Goal: Task Accomplishment & Management: Manage account settings

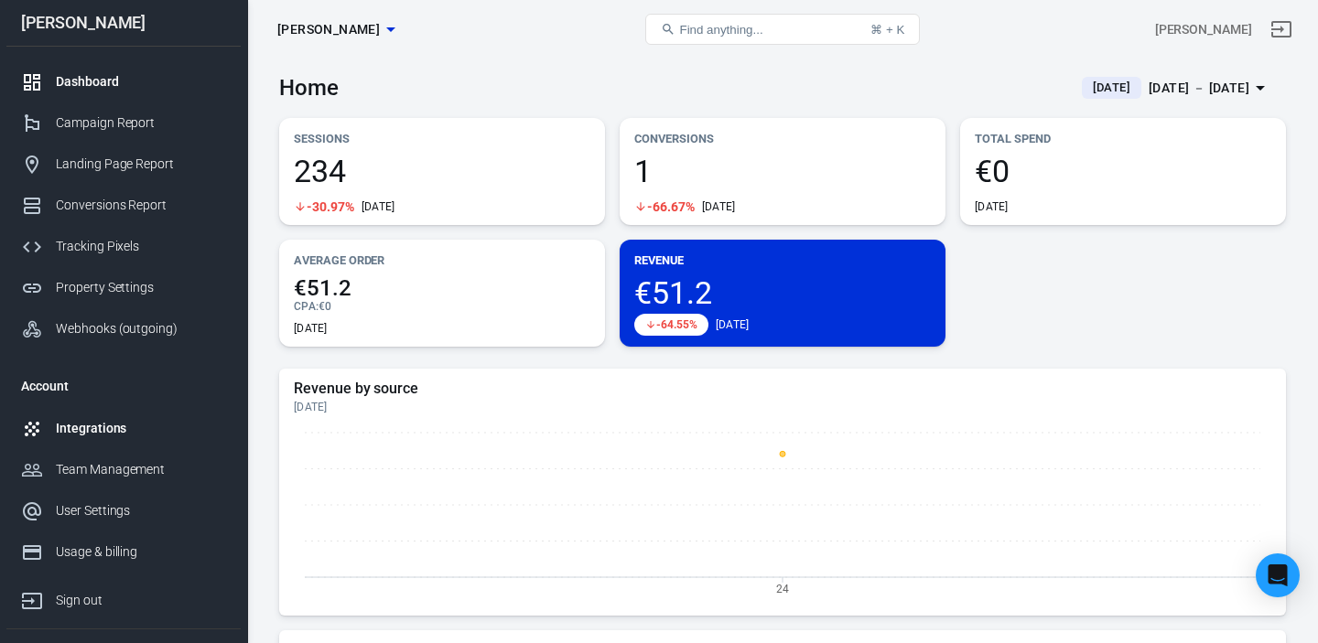
click at [105, 434] on div "Integrations" at bounding box center [141, 428] width 170 height 19
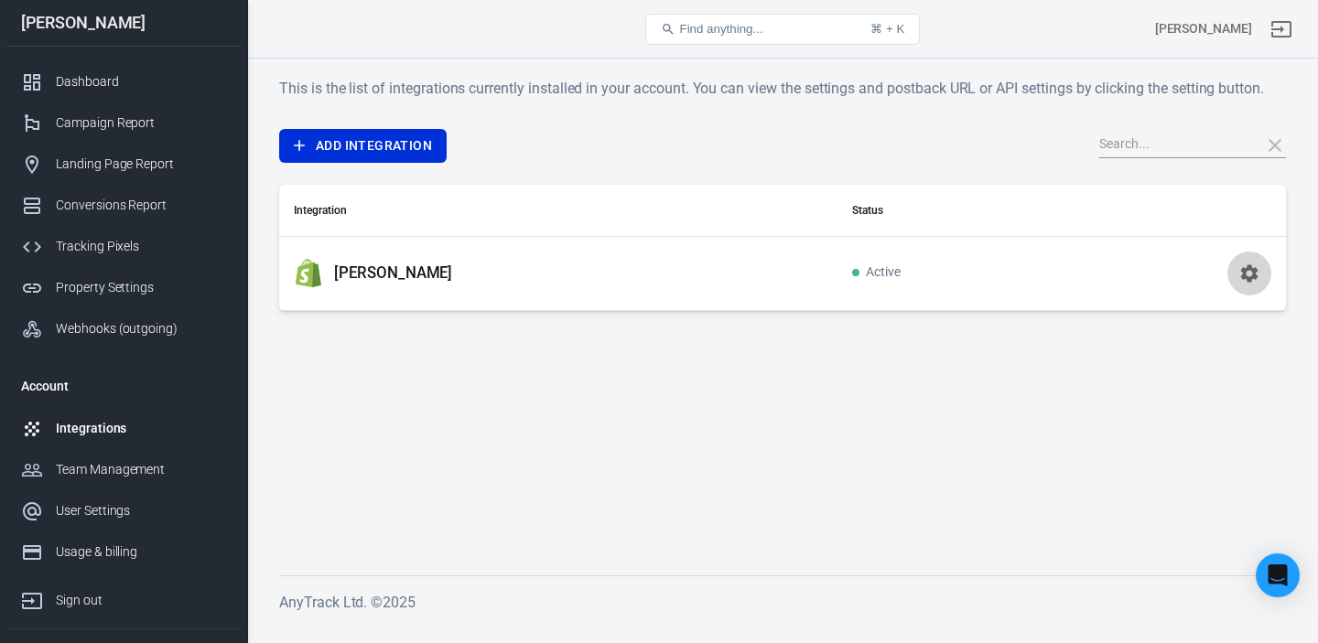
click at [1246, 271] on icon "button" at bounding box center [1249, 274] width 22 height 22
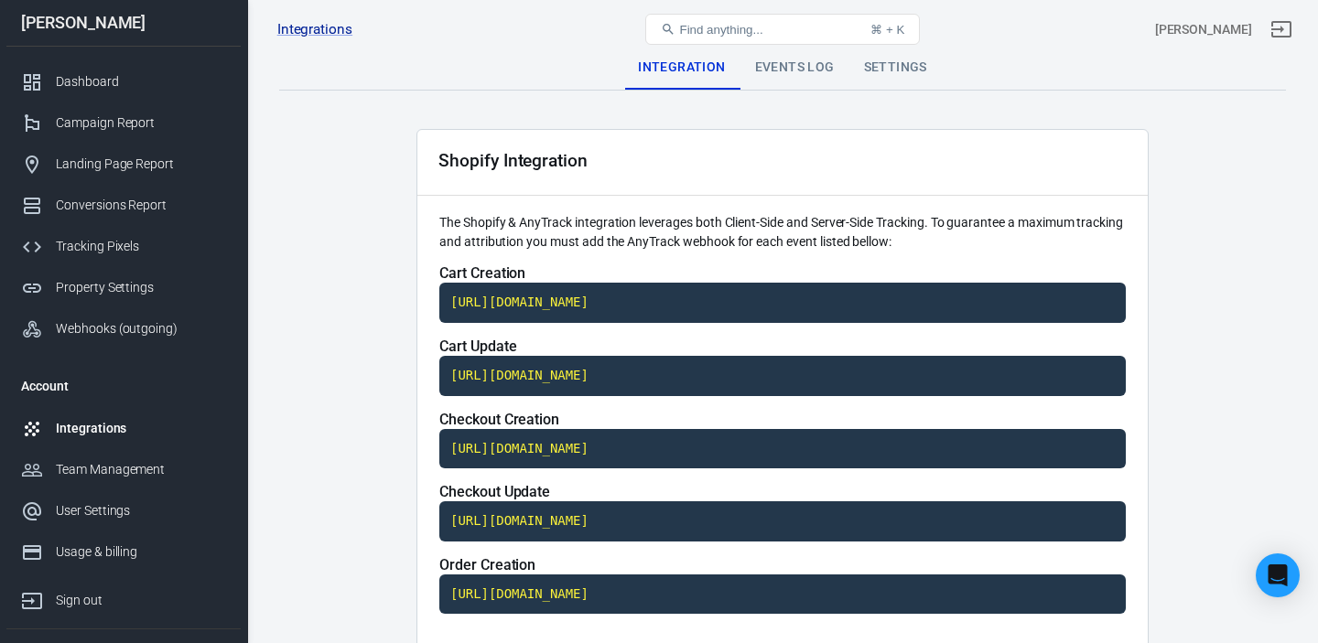
scroll to position [846, 0]
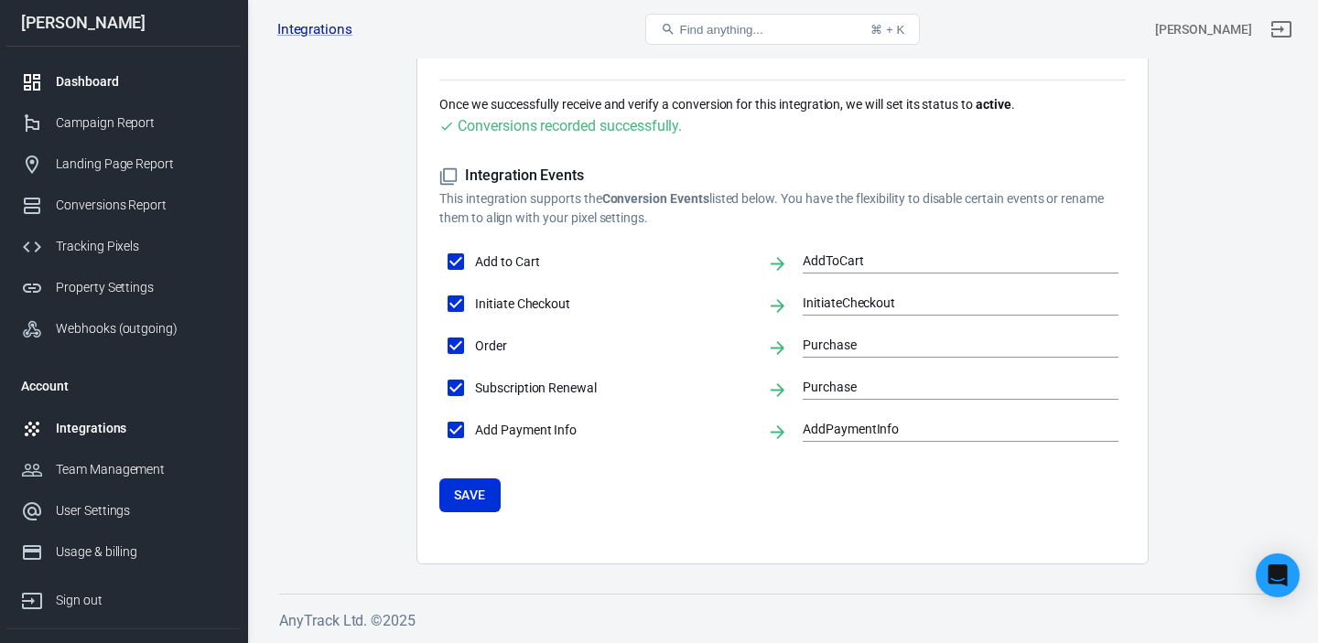
click at [114, 82] on div "Dashboard" at bounding box center [141, 81] width 170 height 19
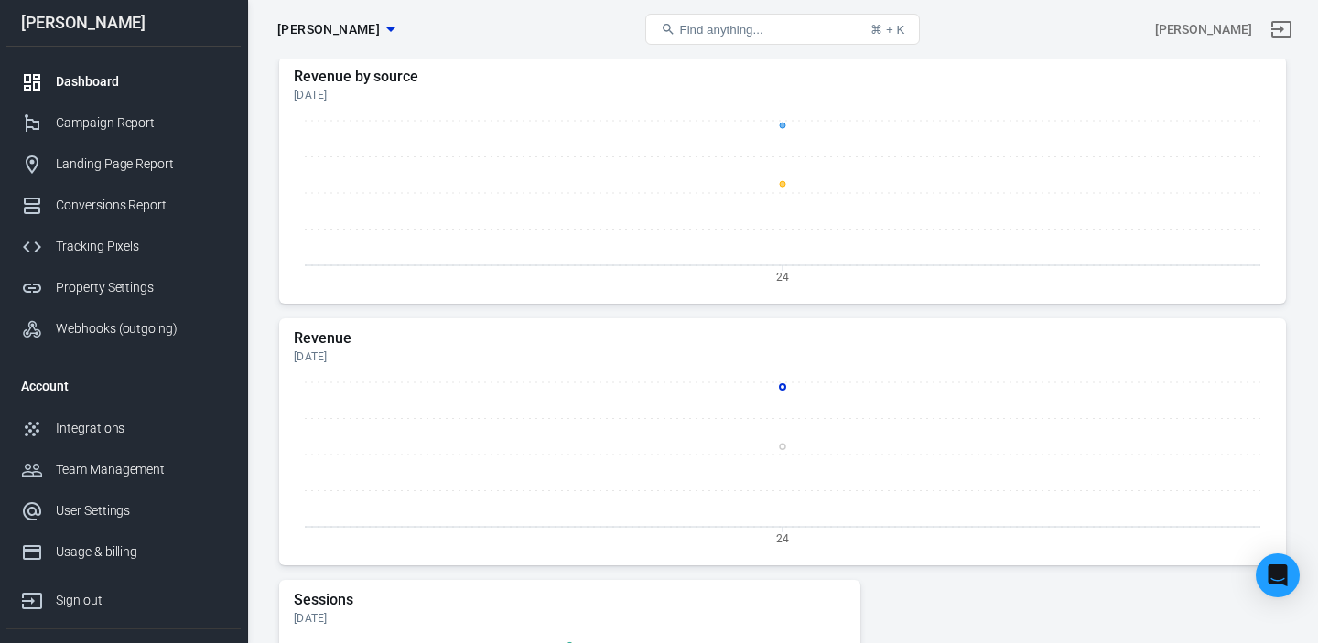
scroll to position [326, 0]
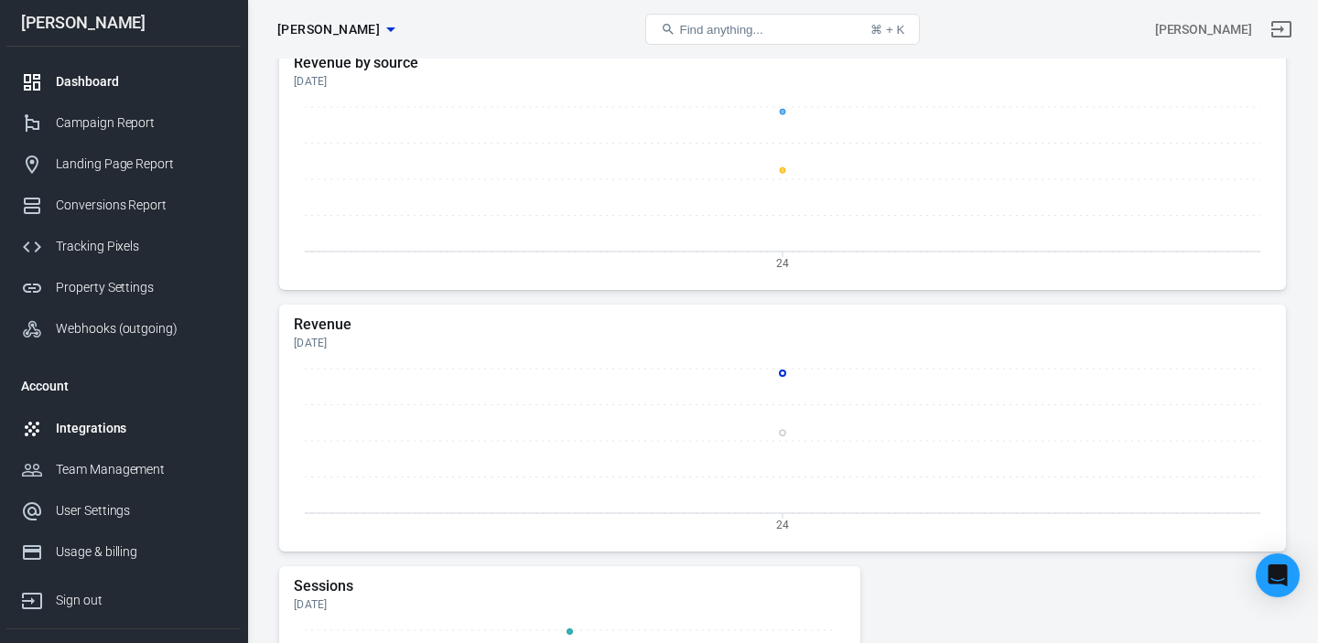
click at [120, 433] on div "Integrations" at bounding box center [141, 428] width 170 height 19
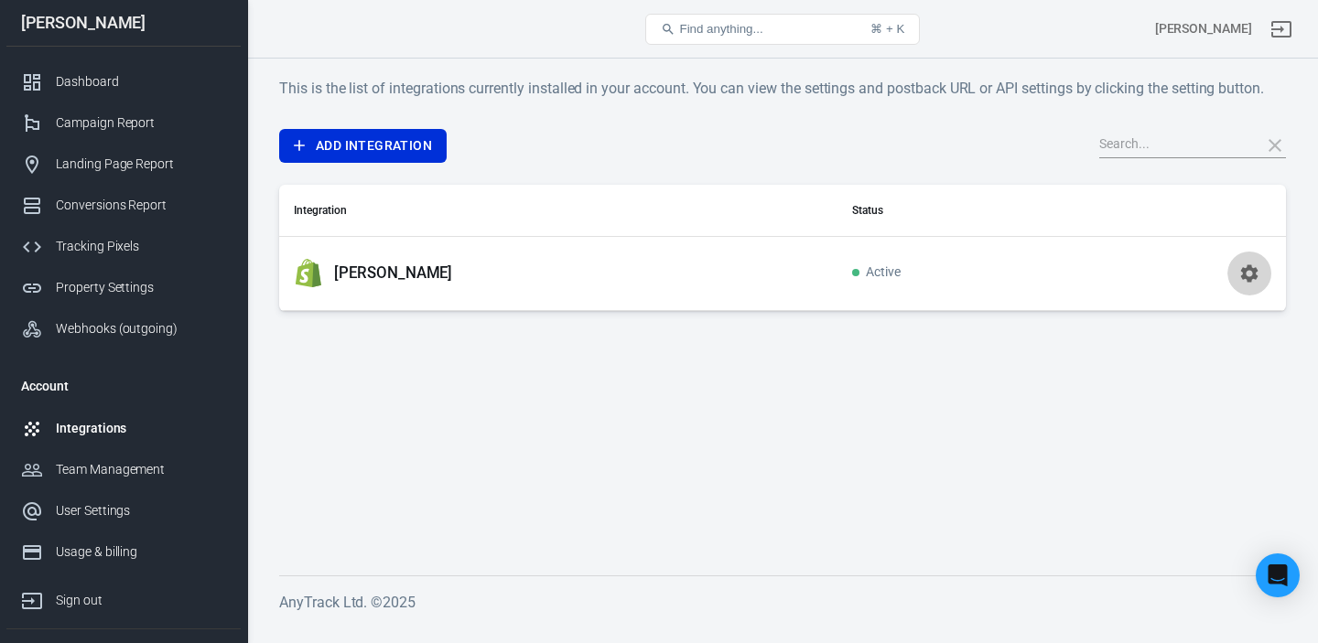
click at [1253, 267] on icon "button" at bounding box center [1249, 274] width 22 height 22
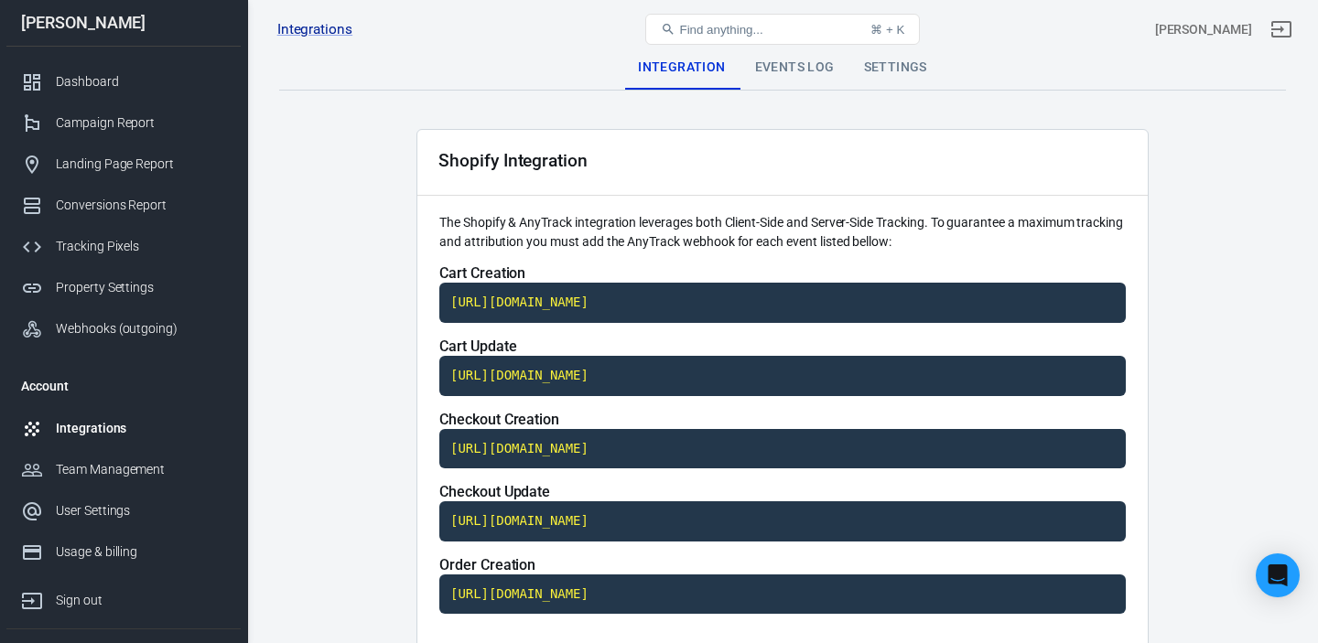
click at [907, 66] on div "Settings" at bounding box center [895, 68] width 92 height 44
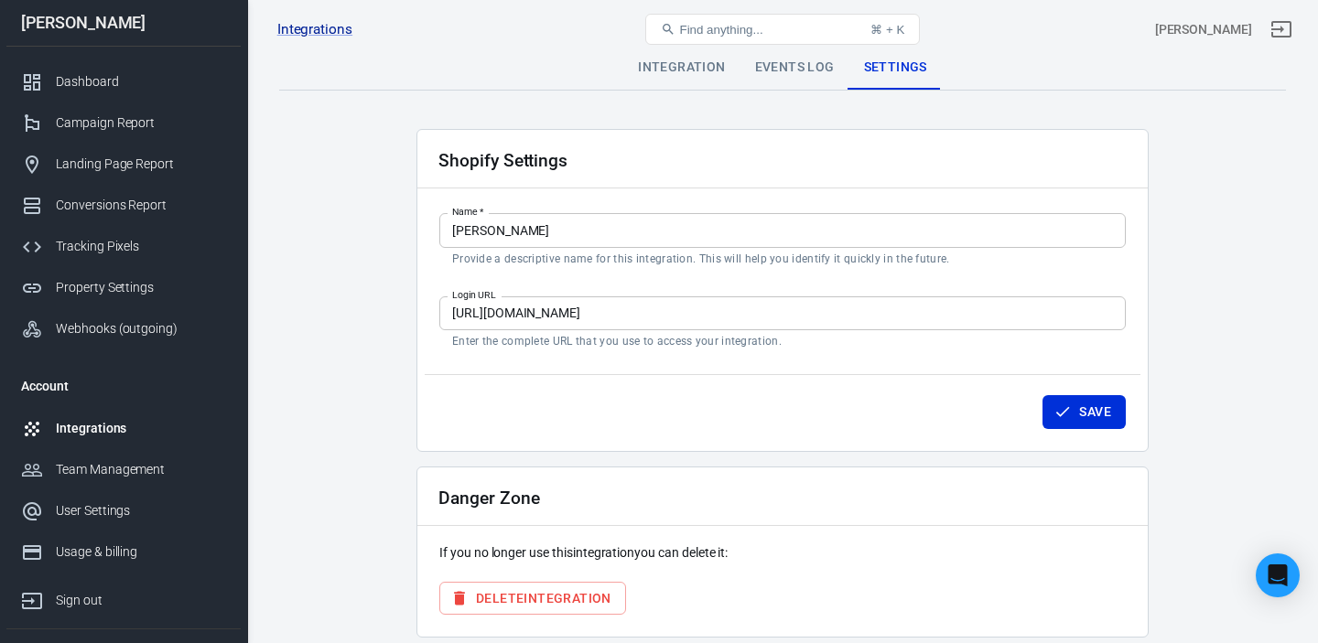
click at [561, 602] on button "Delete Integration" at bounding box center [532, 599] width 187 height 34
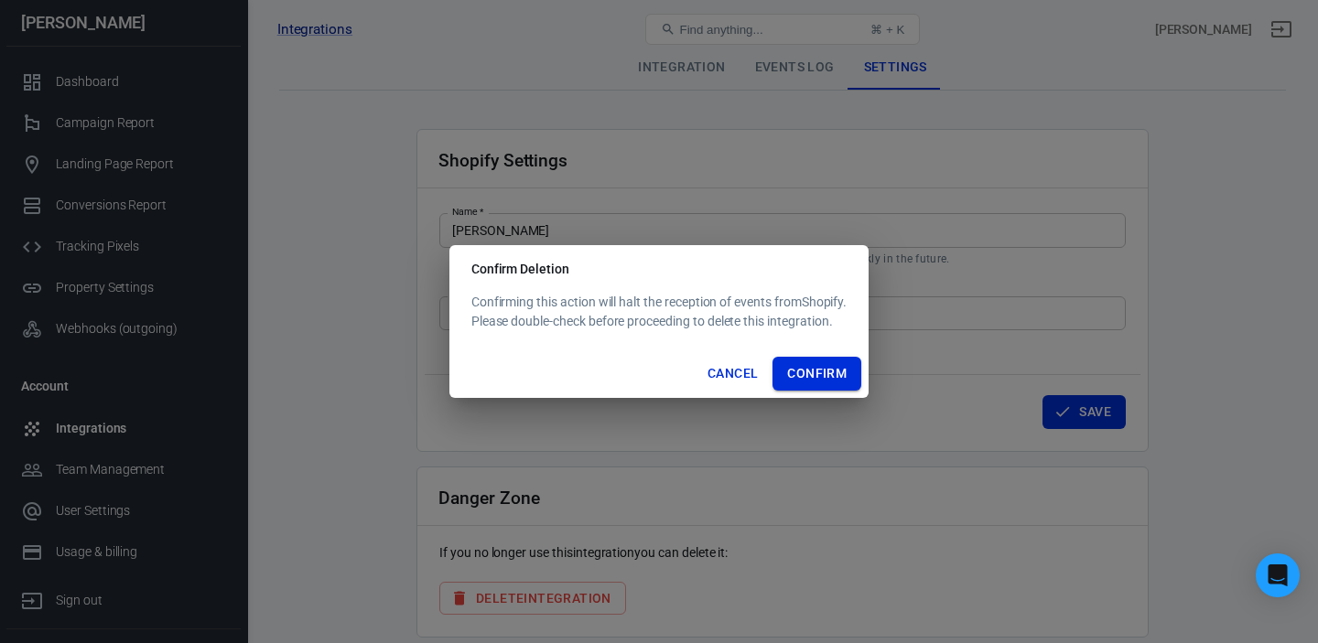
click at [830, 379] on button "Confirm" at bounding box center [816, 374] width 89 height 34
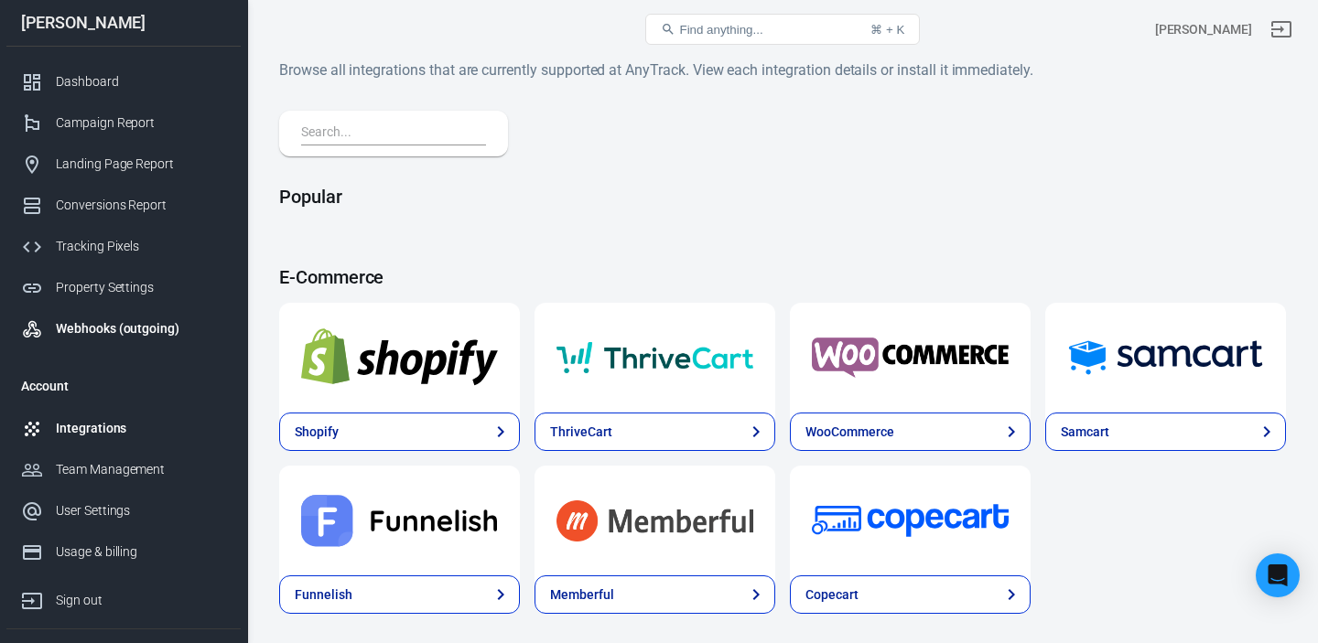
click at [115, 318] on link "Webhooks (outgoing)" at bounding box center [123, 328] width 234 height 41
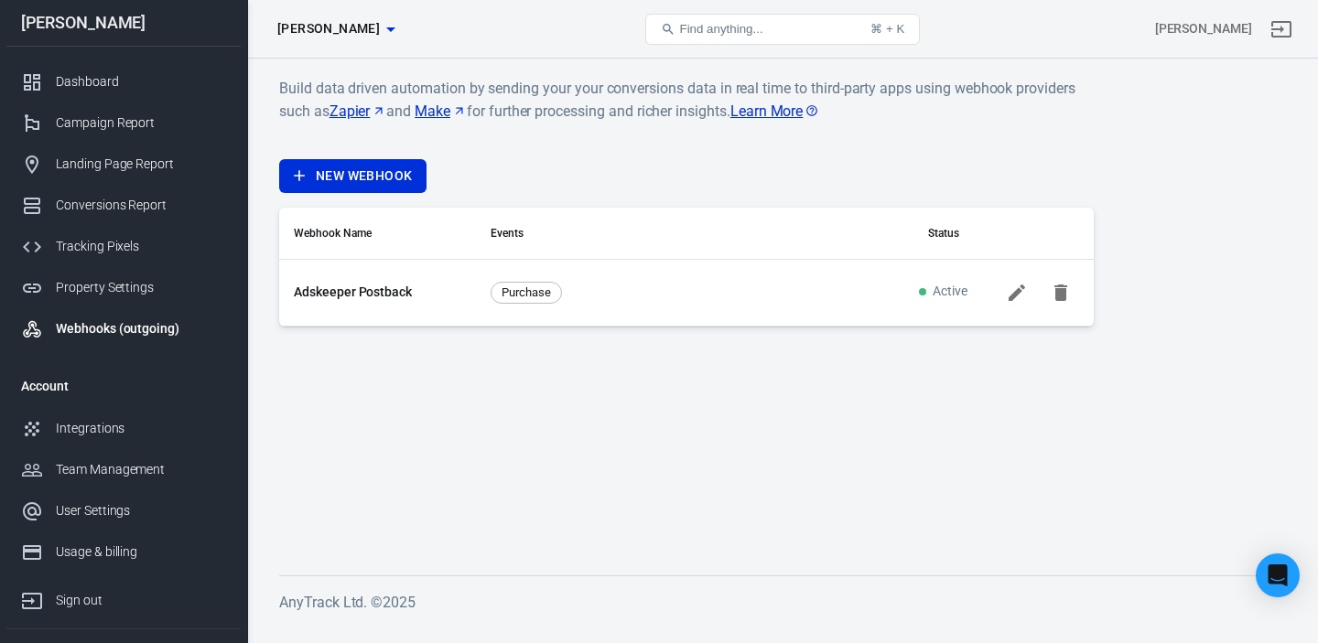
click at [1058, 296] on icon "button" at bounding box center [1060, 293] width 13 height 16
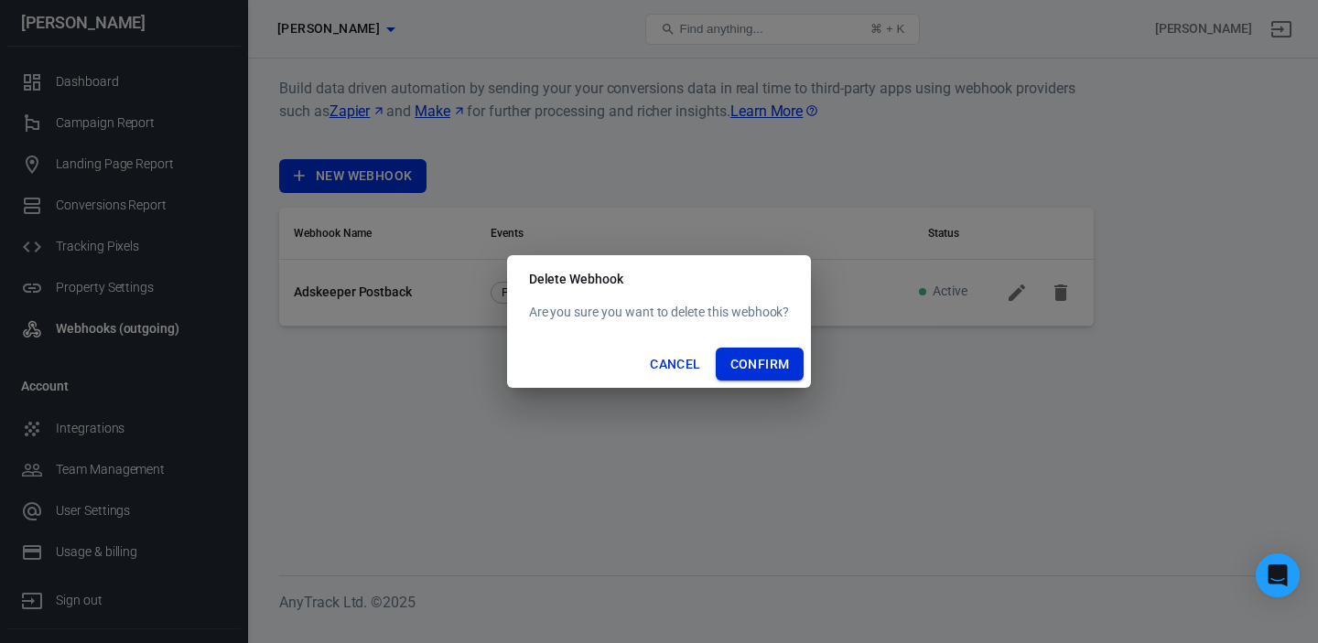
click at [755, 363] on button "Confirm" at bounding box center [760, 365] width 89 height 34
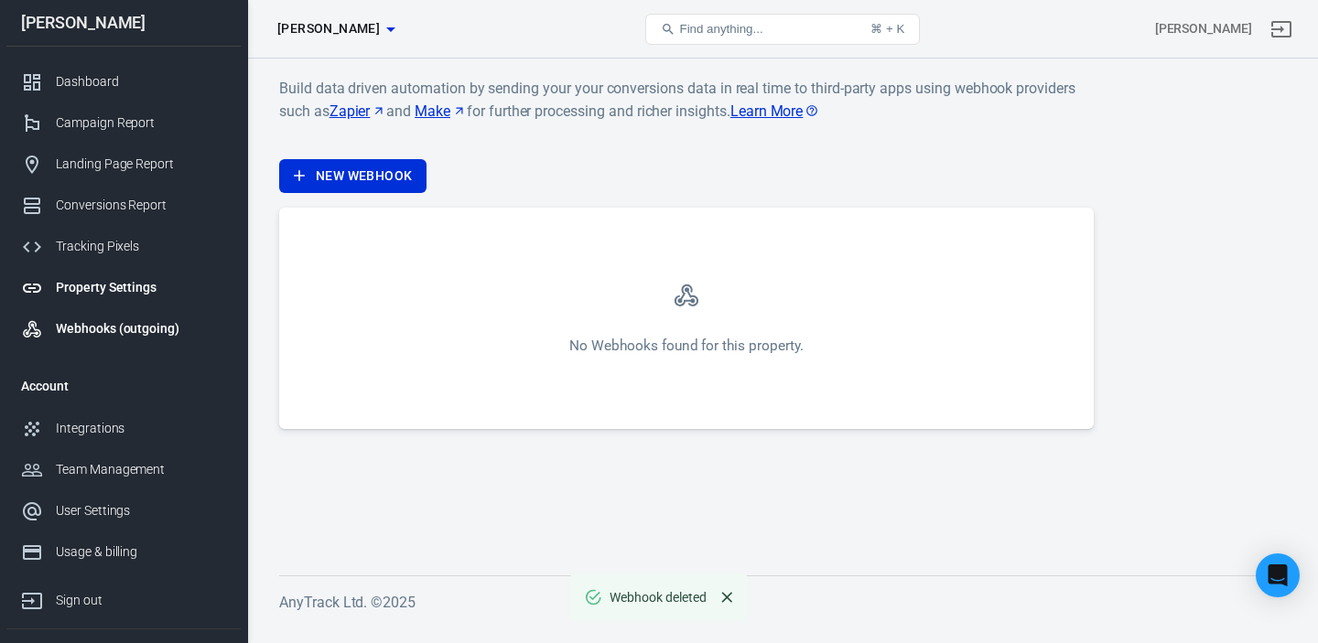
click at [111, 283] on div "Property Settings" at bounding box center [141, 287] width 170 height 19
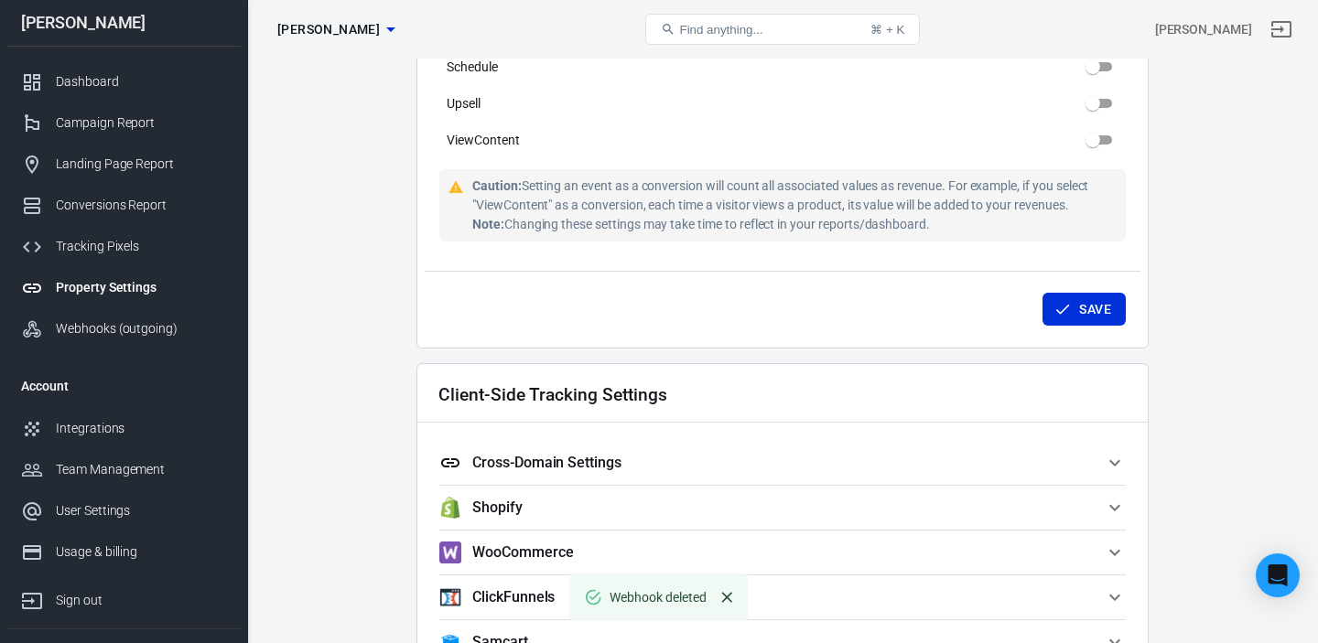
scroll to position [1813, 0]
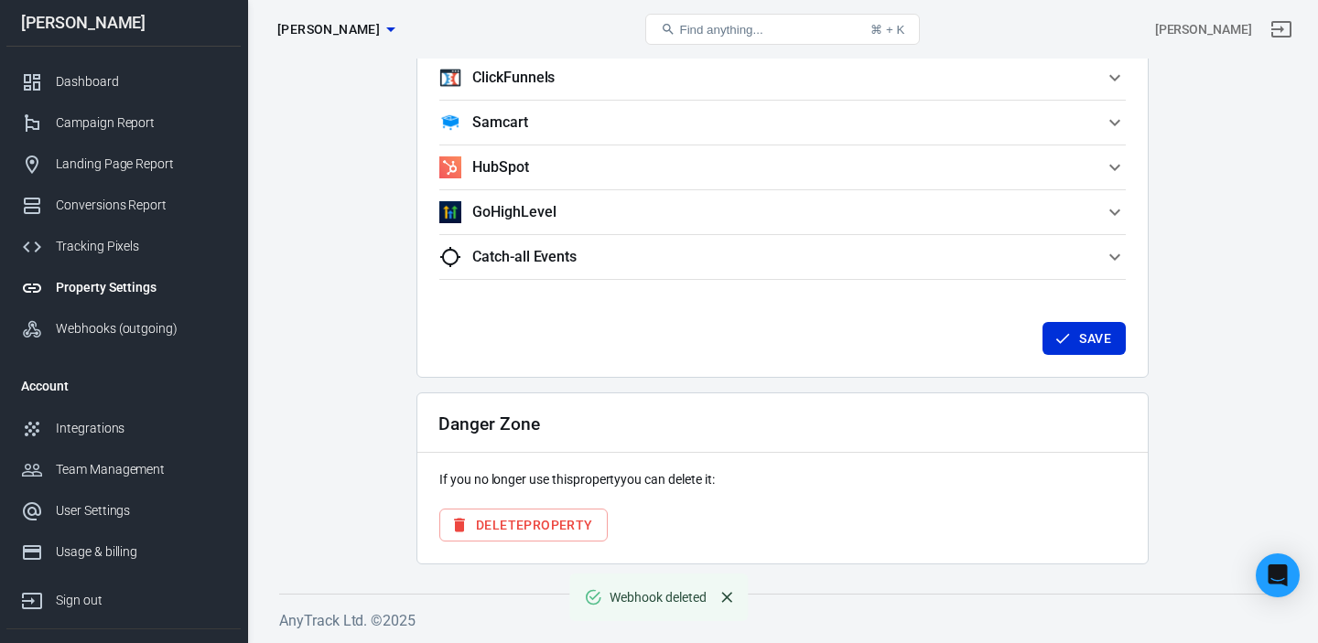
click at [555, 524] on button "Delete Property" at bounding box center [523, 526] width 168 height 34
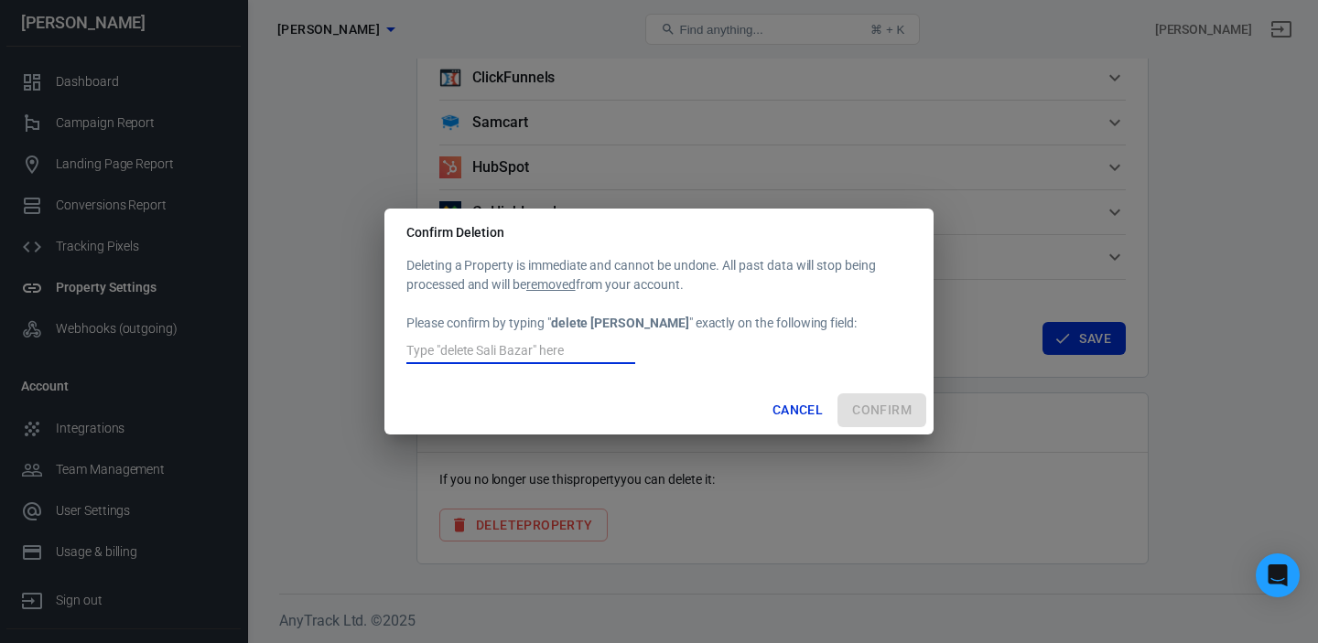
drag, startPoint x: 561, startPoint y: 351, endPoint x: 760, endPoint y: 361, distance: 199.7
click at [568, 352] on input "text" at bounding box center [520, 352] width 229 height 24
drag, startPoint x: 555, startPoint y: 325, endPoint x: 596, endPoint y: 337, distance: 42.0
click at [649, 324] on div "Deleting a Property is immediate and cannot be undone. All past data will stop …" at bounding box center [658, 312] width 505 height 112
copy strong "delete [PERSON_NAME]"
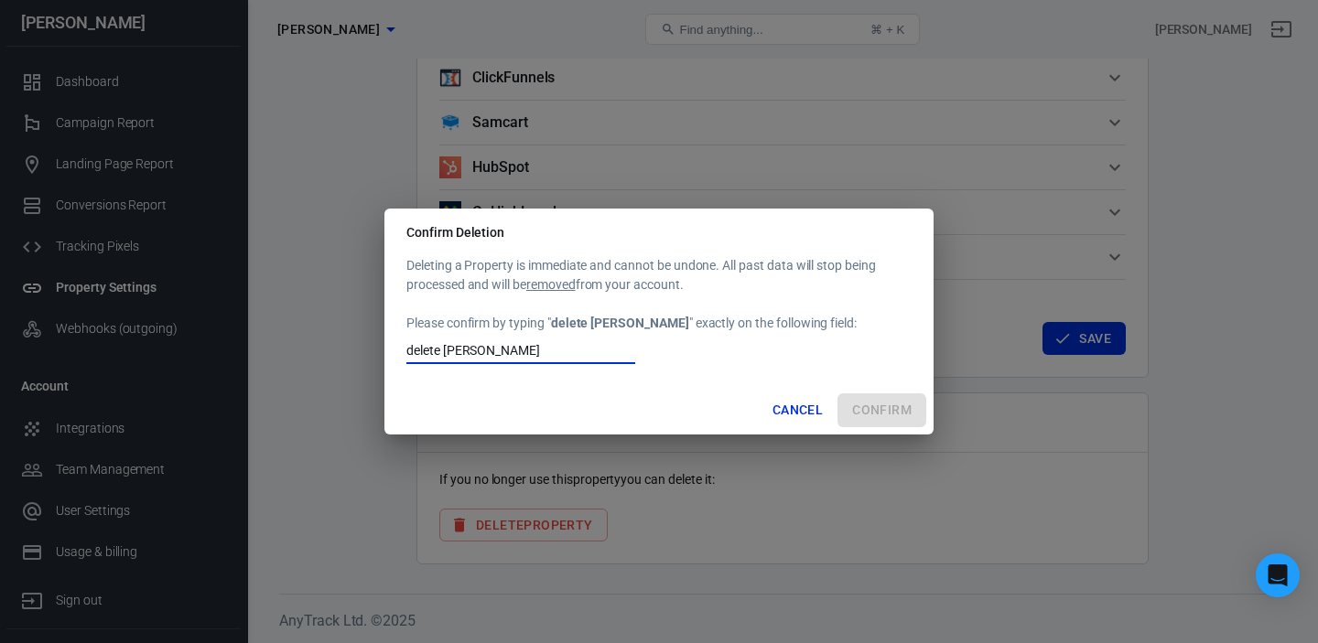
drag, startPoint x: 509, startPoint y: 351, endPoint x: 362, endPoint y: 347, distance: 146.5
click at [363, 347] on div "Confirm Deletion Deleting a Property is immediate and cannot be undone. All pas…" at bounding box center [659, 321] width 1318 height 643
paste input "[PERSON_NAME]"
type input "delete [PERSON_NAME]"
click at [886, 411] on button "Confirm" at bounding box center [881, 410] width 89 height 34
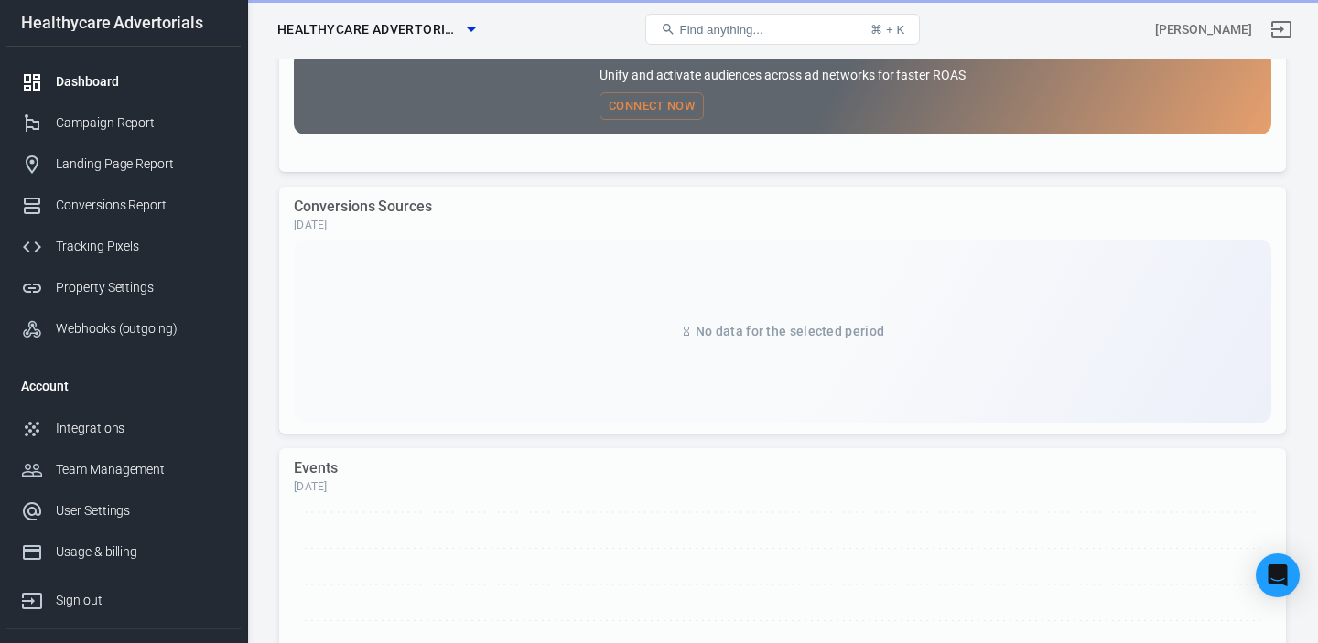
scroll to position [1813, 0]
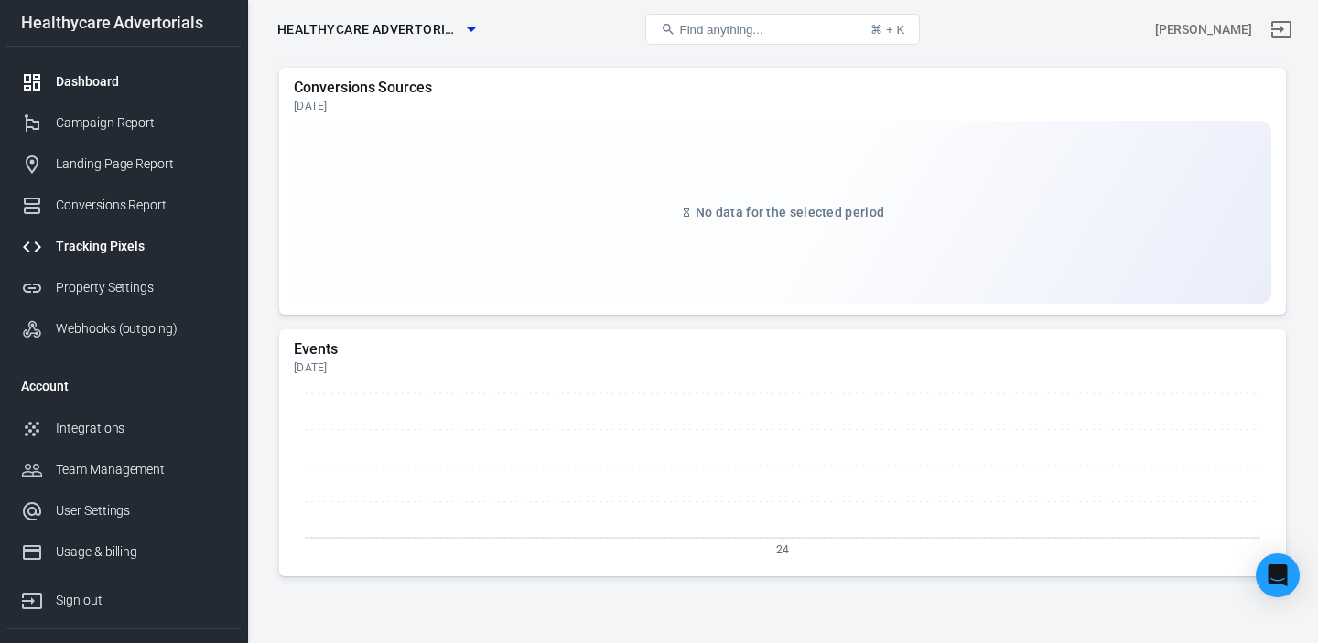
click at [129, 248] on div "Tracking Pixels" at bounding box center [141, 246] width 170 height 19
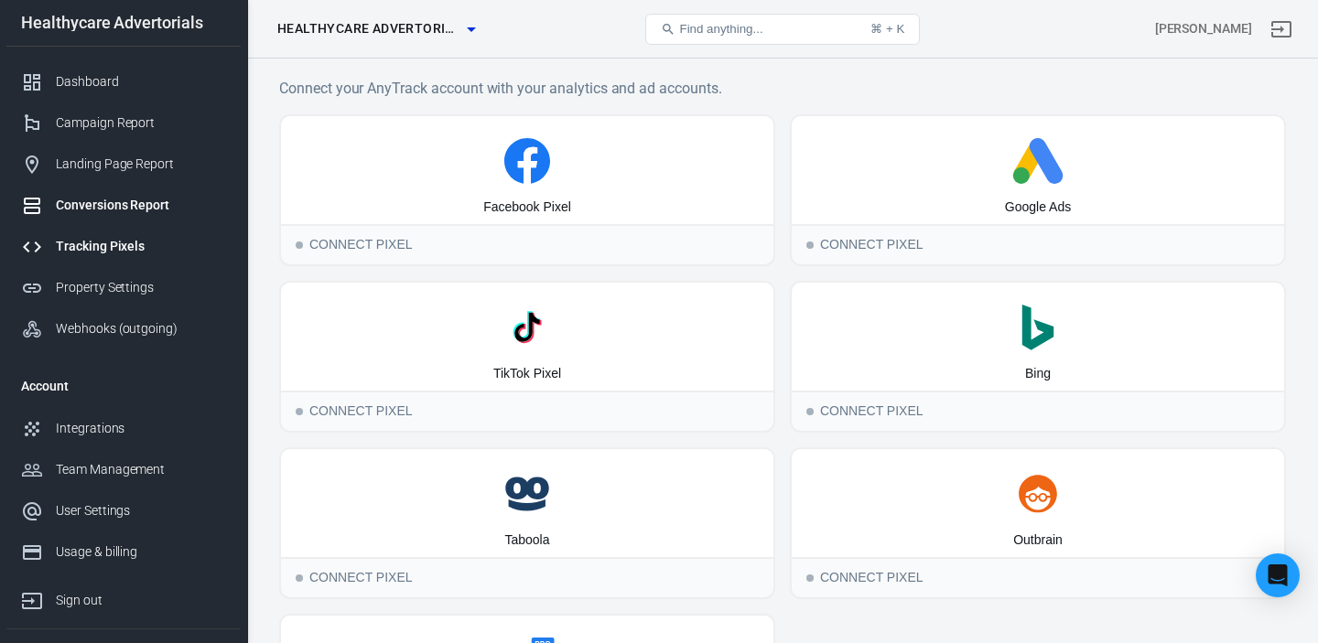
click at [94, 204] on div "Conversions Report" at bounding box center [141, 205] width 170 height 19
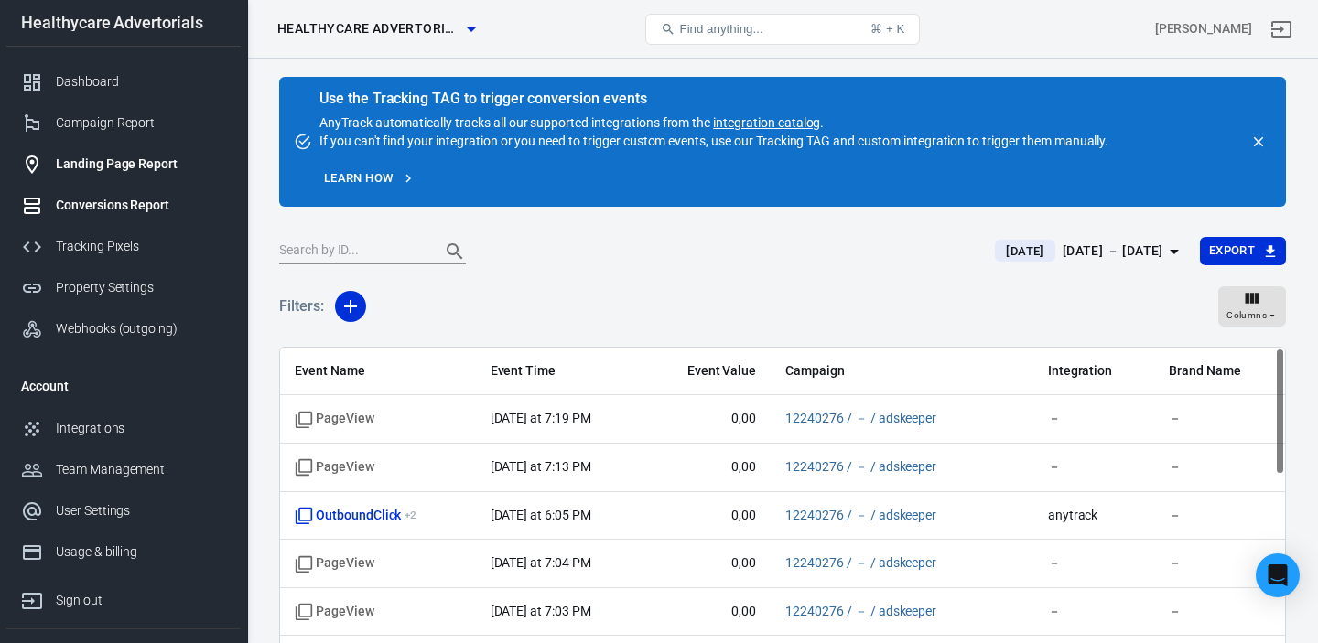
click at [103, 162] on div "Landing Page Report" at bounding box center [141, 164] width 170 height 19
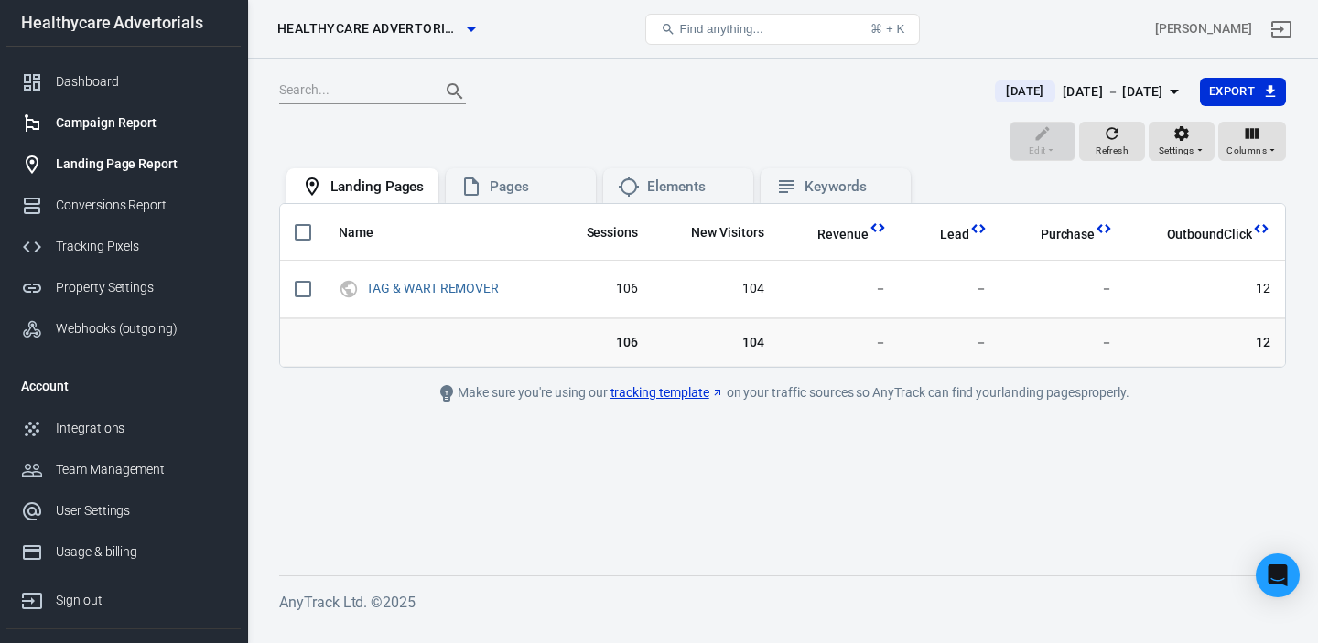
click at [115, 124] on div "Campaign Report" at bounding box center [141, 122] width 170 height 19
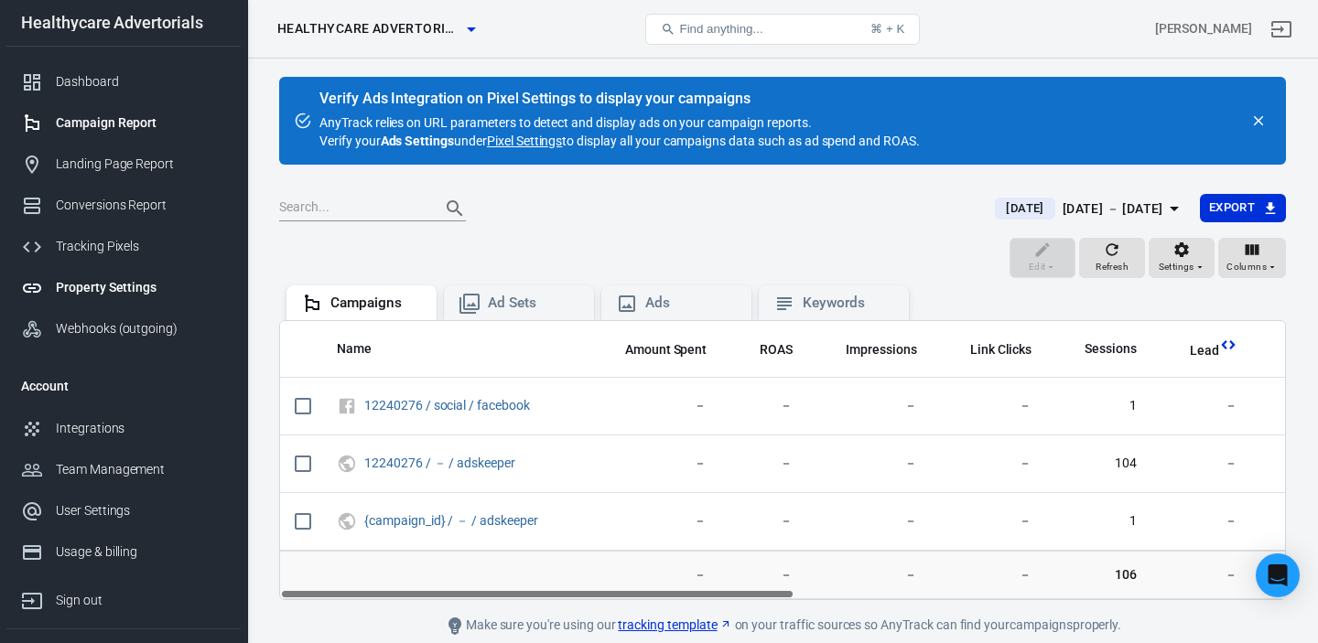
click at [119, 287] on div "Property Settings" at bounding box center [141, 287] width 170 height 19
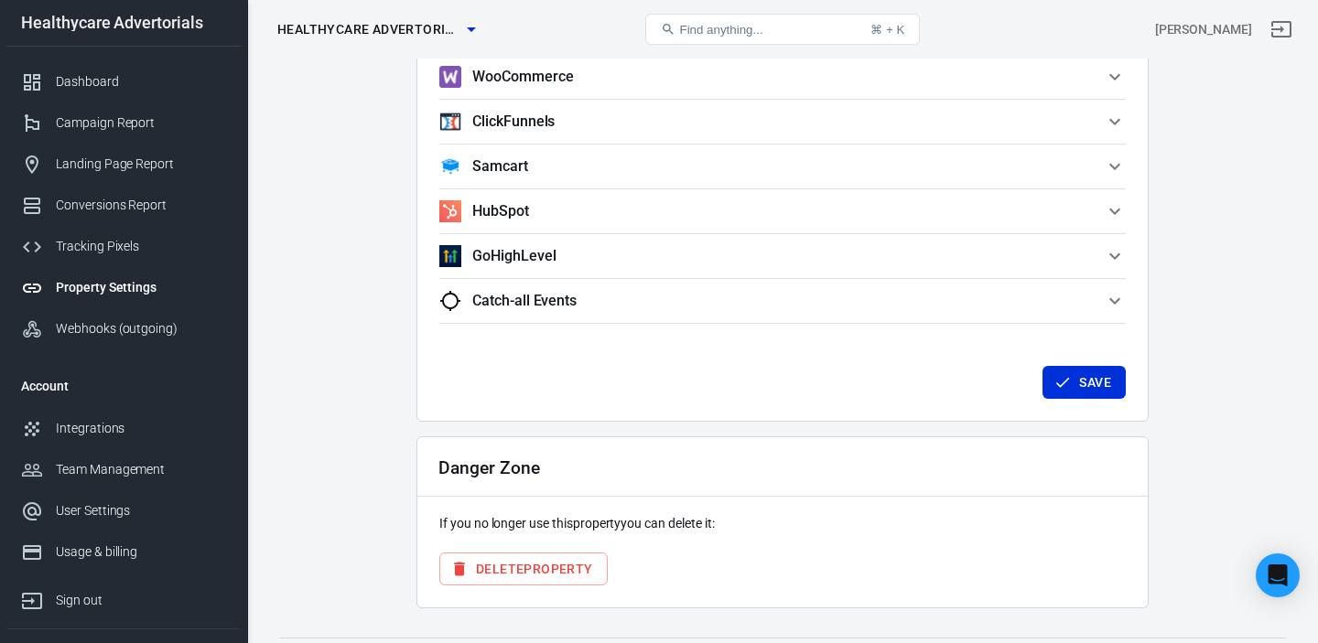
scroll to position [1813, 0]
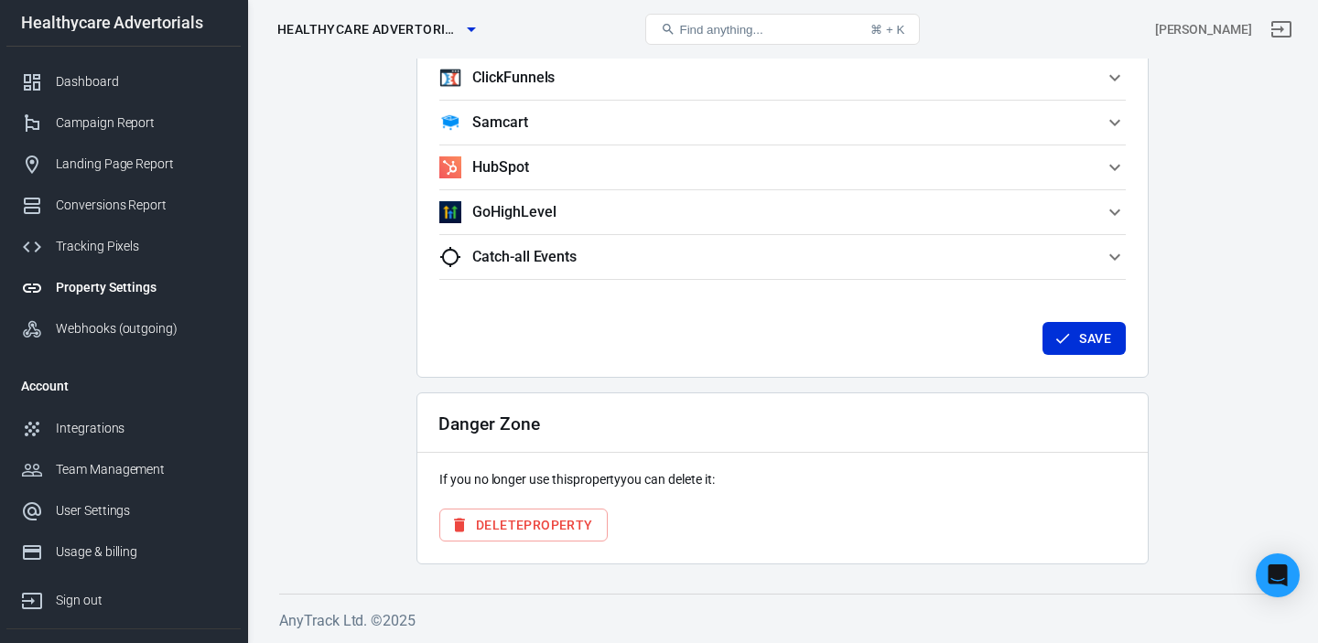
click at [579, 515] on button "Delete Property" at bounding box center [523, 526] width 168 height 34
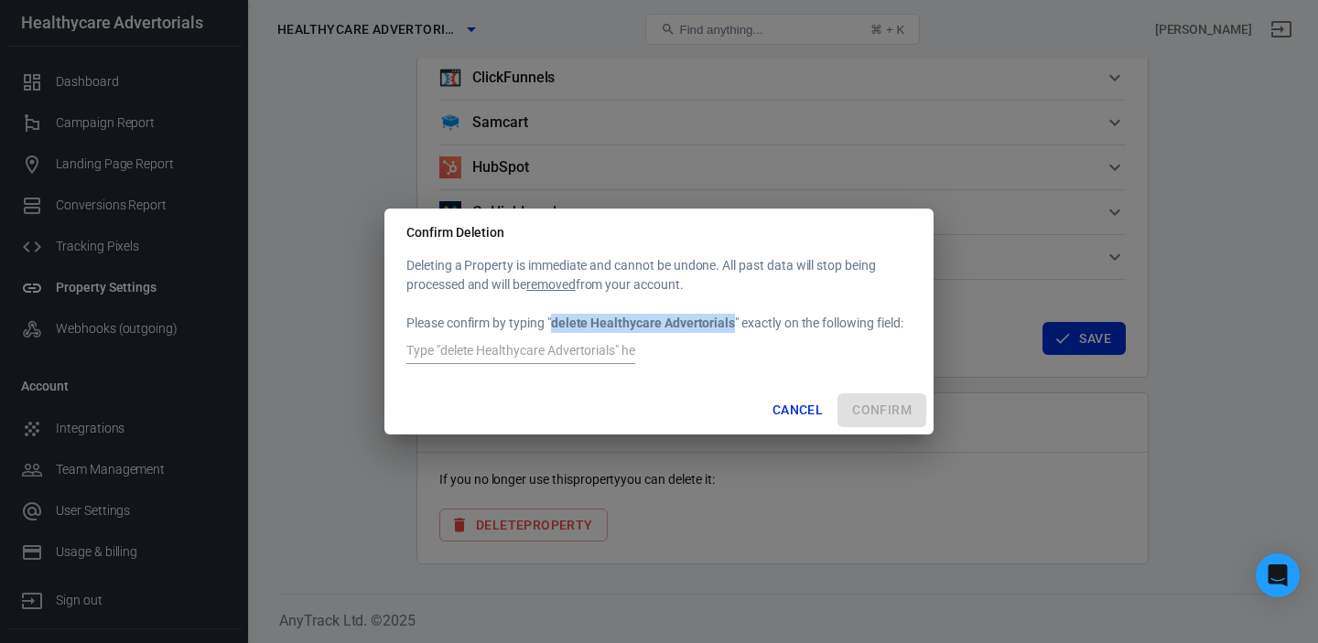
drag, startPoint x: 555, startPoint y: 323, endPoint x: 731, endPoint y: 322, distance: 175.7
click at [731, 322] on strong "delete Healthycare Advertorials" at bounding box center [643, 323] width 184 height 15
copy strong "delete Healthycare Advertorials"
click at [490, 352] on input "text" at bounding box center [520, 352] width 229 height 24
paste input "delete Healthycare Advertorials"
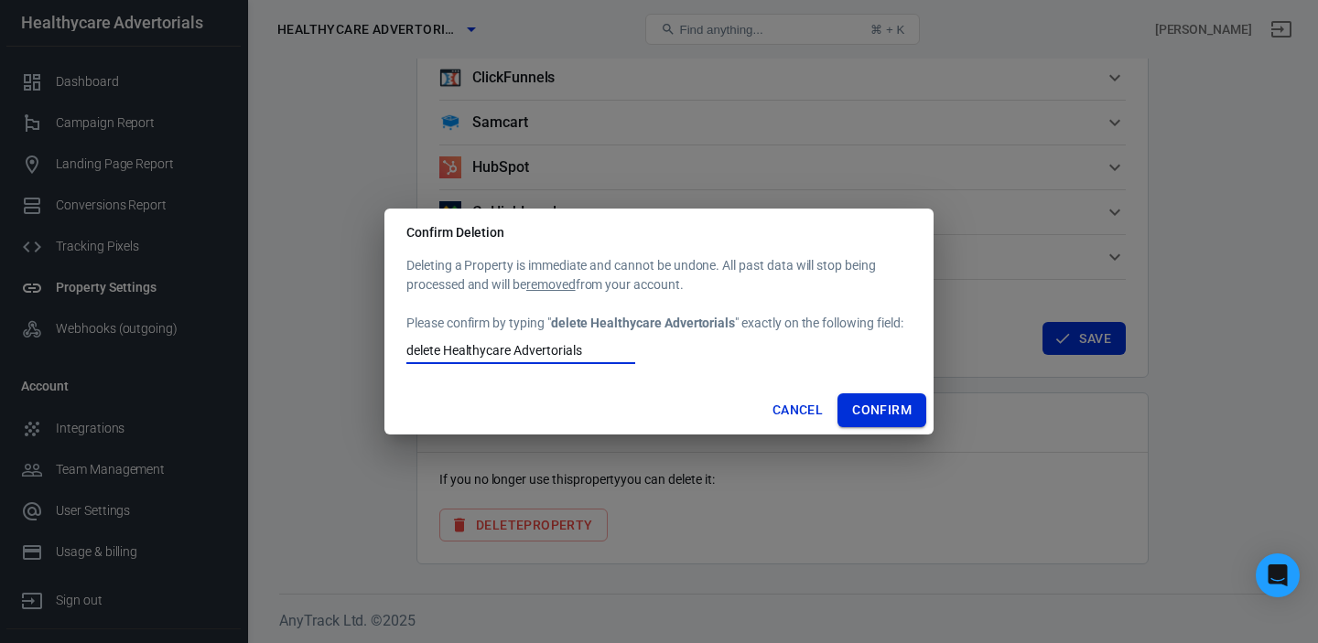
type input "delete Healthycare Advertorials"
click at [892, 412] on button "Confirm" at bounding box center [881, 410] width 89 height 34
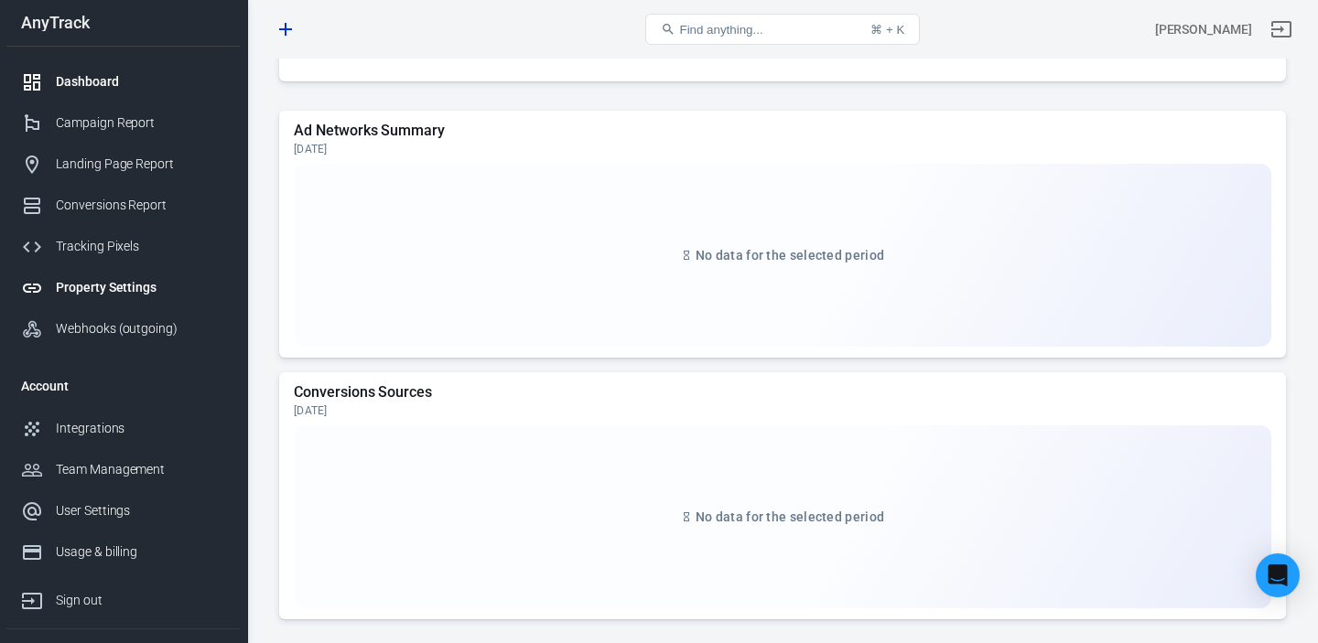
click at [122, 296] on div "Property Settings" at bounding box center [141, 287] width 170 height 19
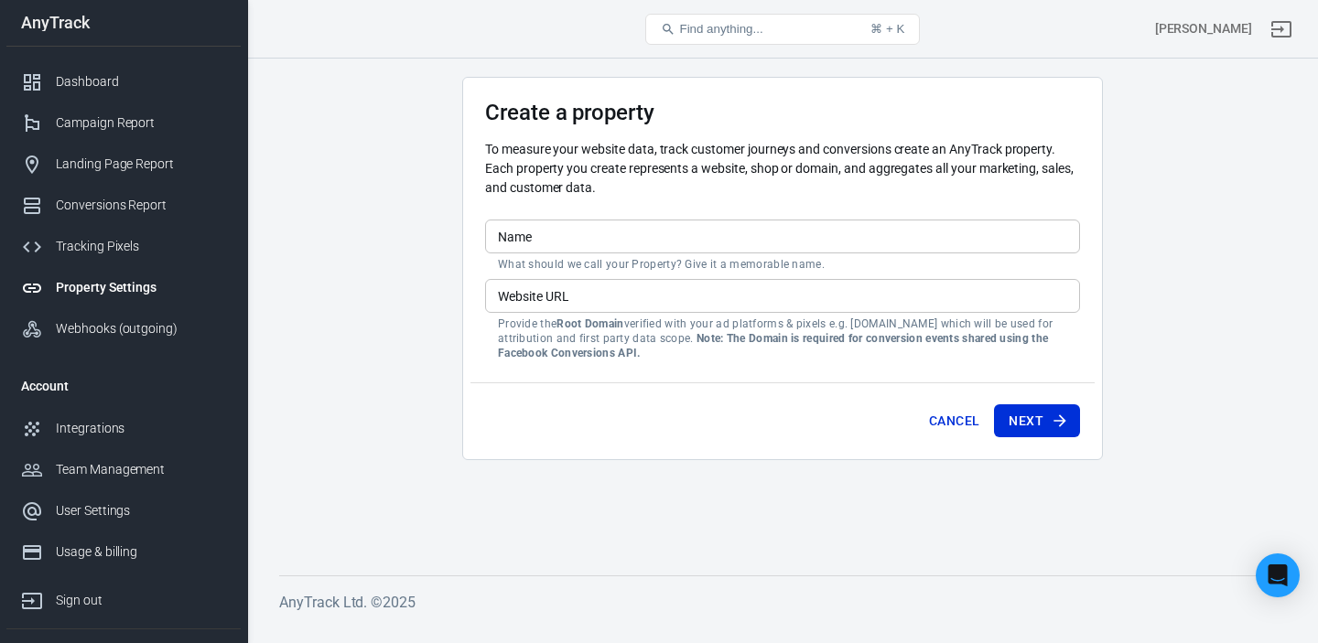
click at [130, 290] on div "Property Settings" at bounding box center [141, 287] width 170 height 19
click at [102, 326] on div "Webhooks (outgoing)" at bounding box center [141, 328] width 170 height 19
click at [112, 247] on div "Tracking Pixels" at bounding box center [141, 246] width 170 height 19
click at [118, 208] on div "Conversions Report" at bounding box center [141, 205] width 170 height 19
click at [104, 162] on div "Landing Page Report" at bounding box center [141, 164] width 170 height 19
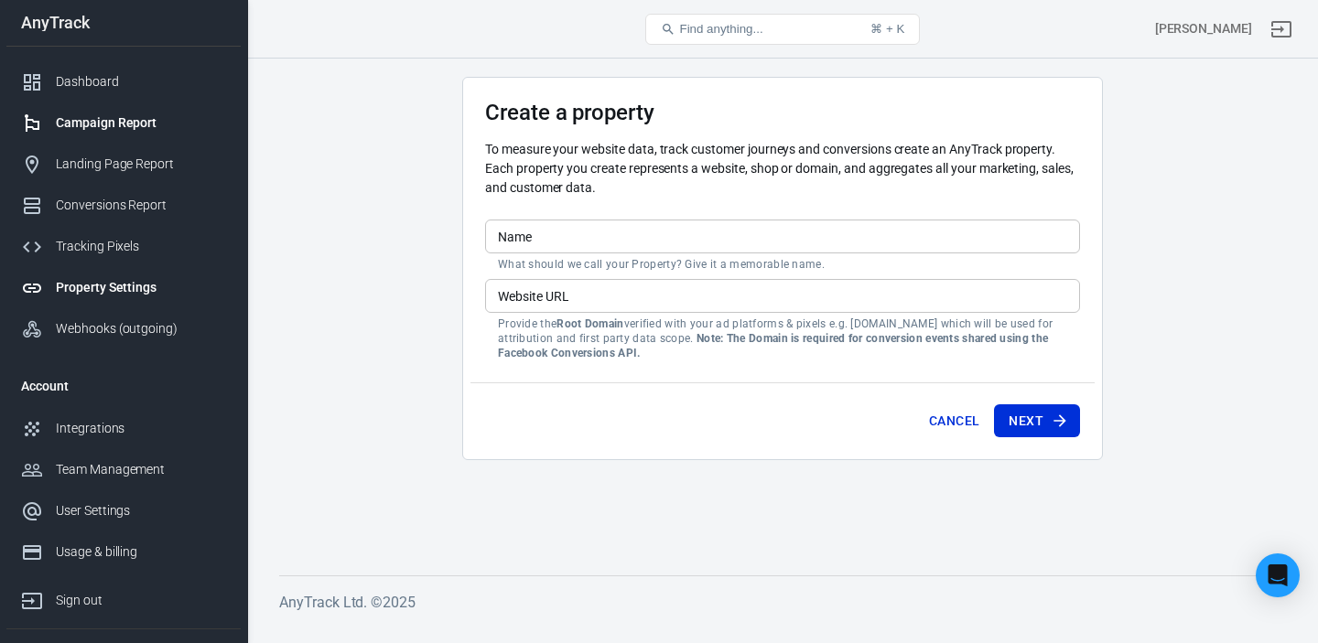
click at [113, 131] on div "Campaign Report" at bounding box center [141, 122] width 170 height 19
click at [87, 79] on div "Dashboard" at bounding box center [141, 81] width 170 height 19
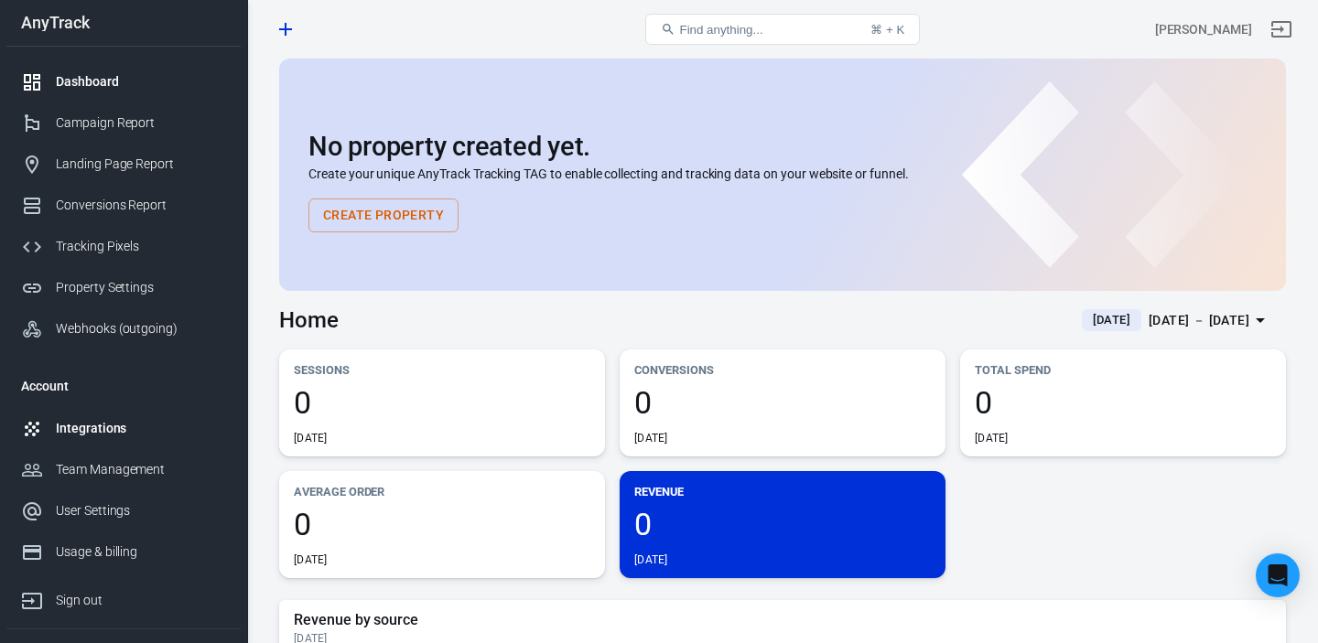
click at [108, 426] on div "Integrations" at bounding box center [141, 428] width 170 height 19
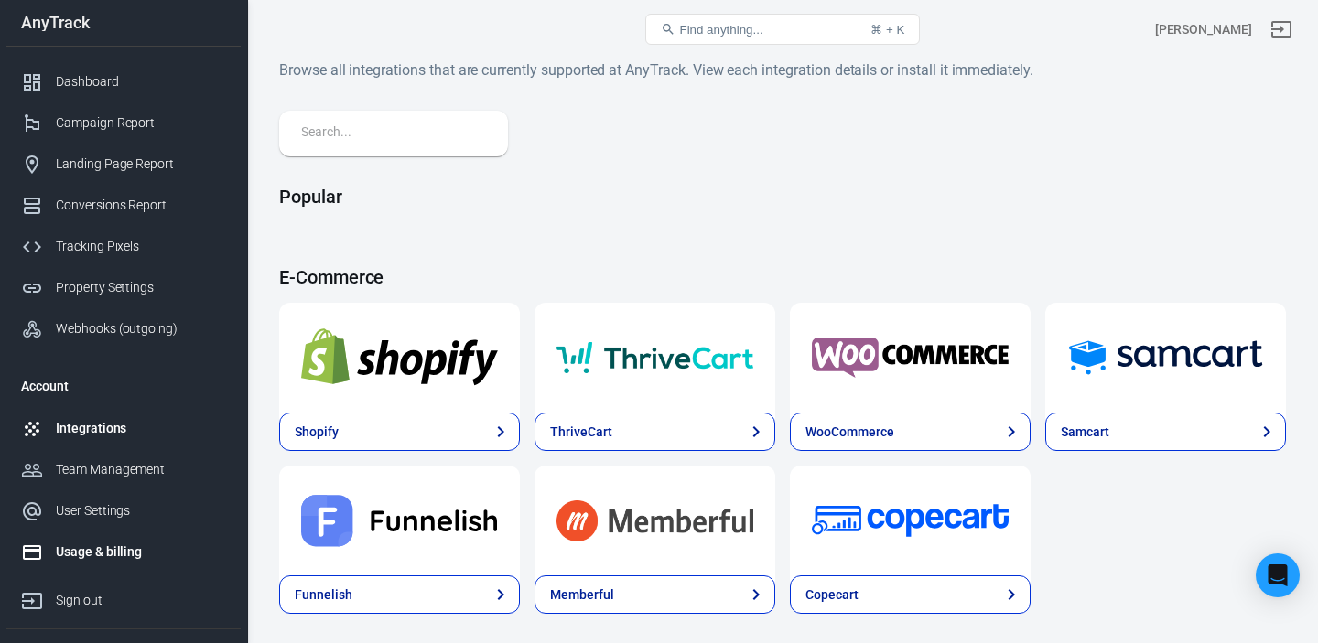
scroll to position [79, 0]
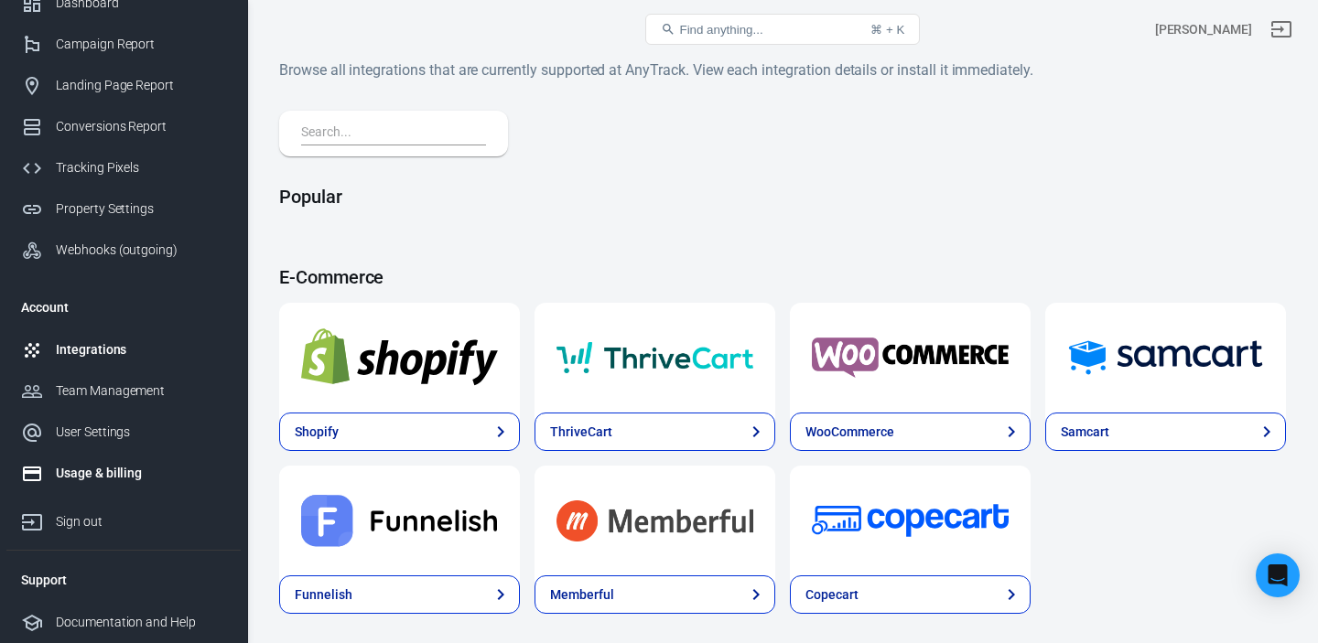
click at [96, 472] on div "Usage & billing" at bounding box center [141, 473] width 170 height 19
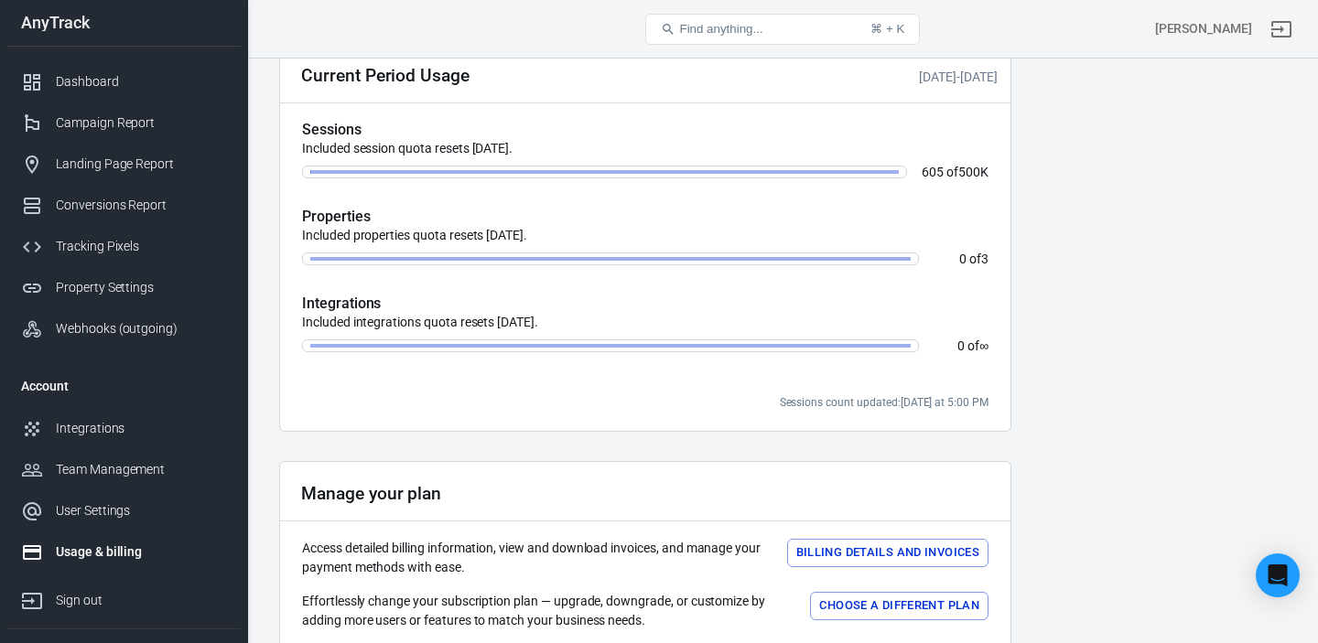
scroll to position [635, 0]
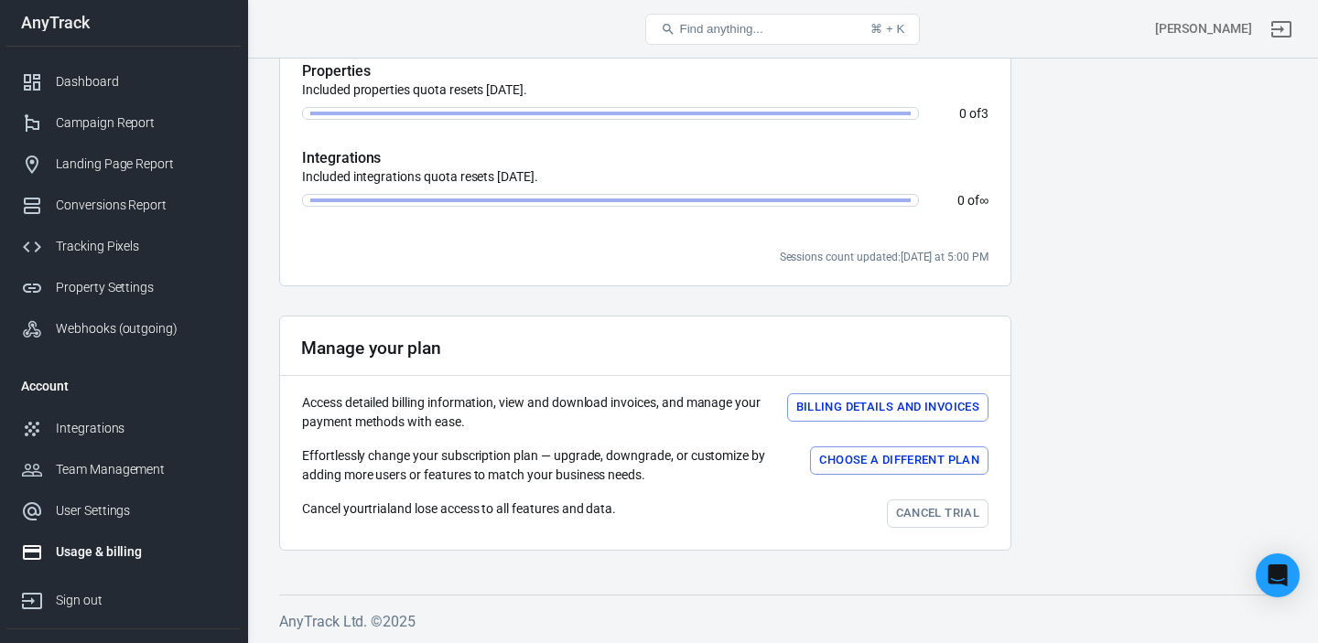
click at [943, 518] on link "Cancel trial" at bounding box center [938, 514] width 102 height 28
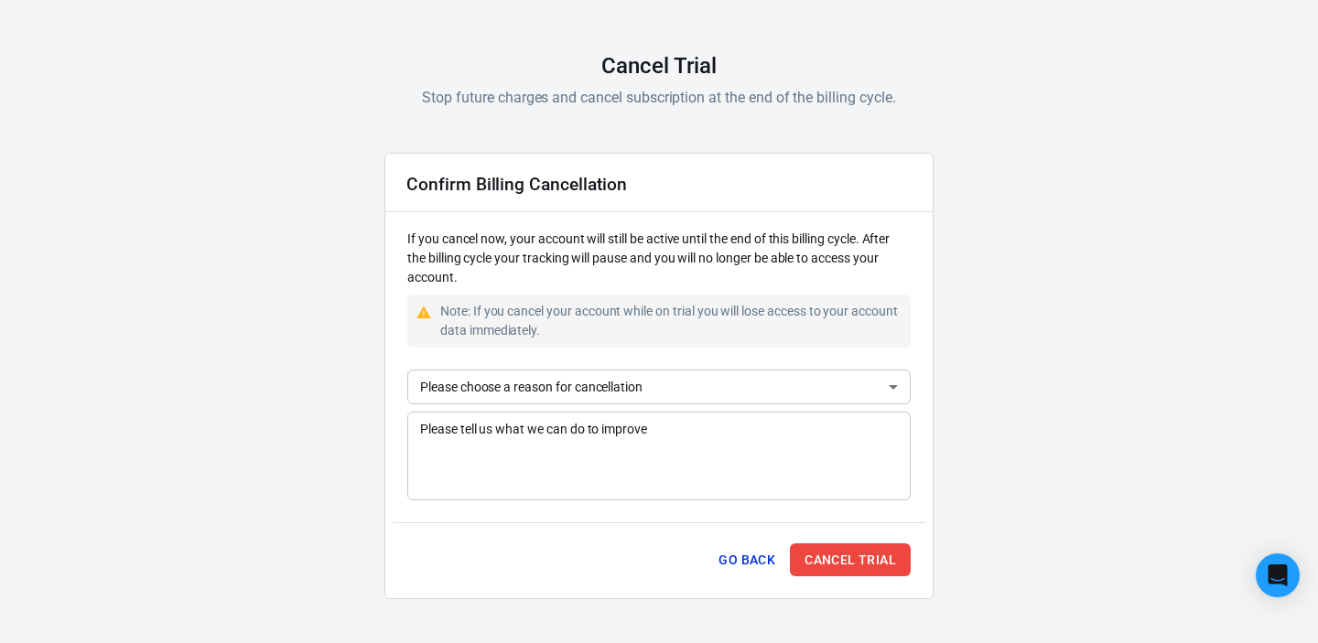
click at [621, 390] on body "AnyTrack Cancel Trial Stop future charges and cancel subscription at the end of…" at bounding box center [659, 273] width 1318 height 739
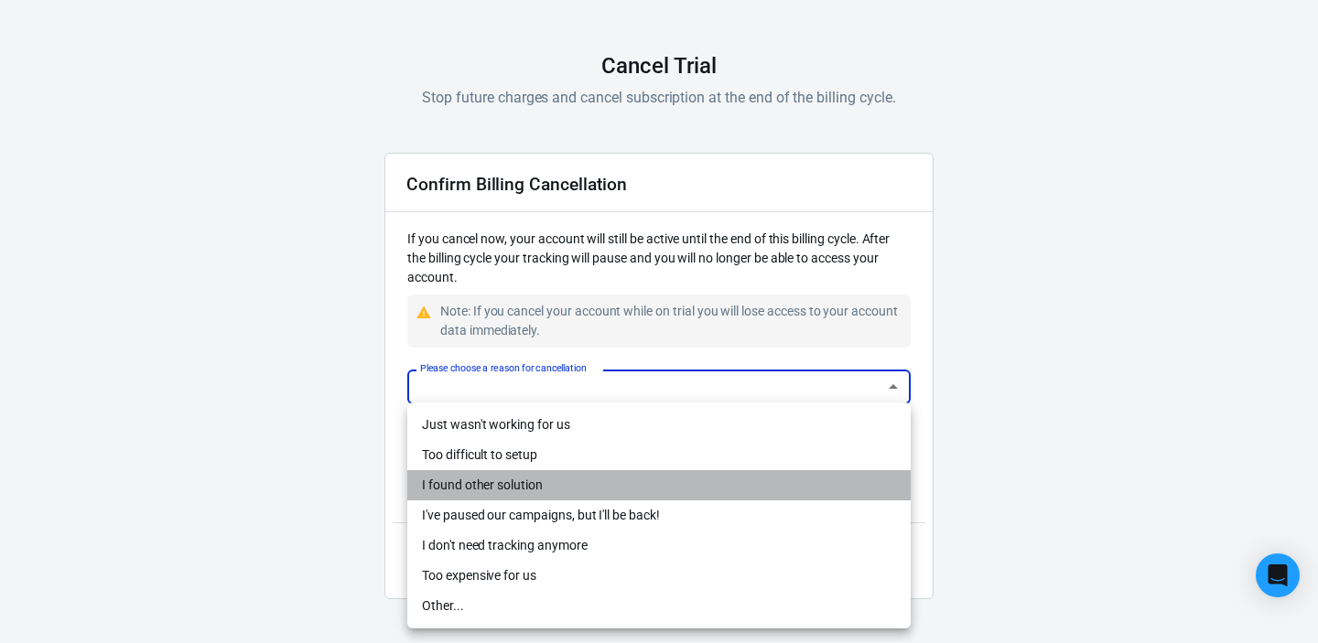
click at [546, 486] on li "I found other solution" at bounding box center [658, 485] width 503 height 30
type input "other-solution"
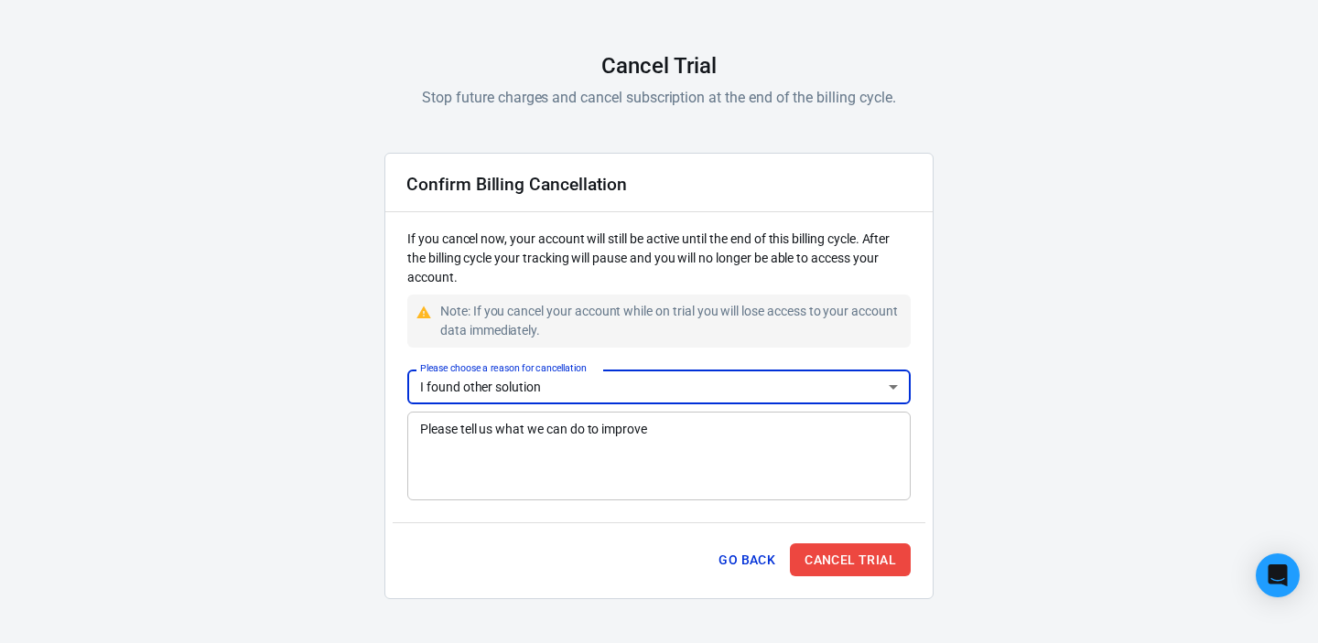
click at [847, 553] on button "Cancel Trial" at bounding box center [850, 561] width 121 height 34
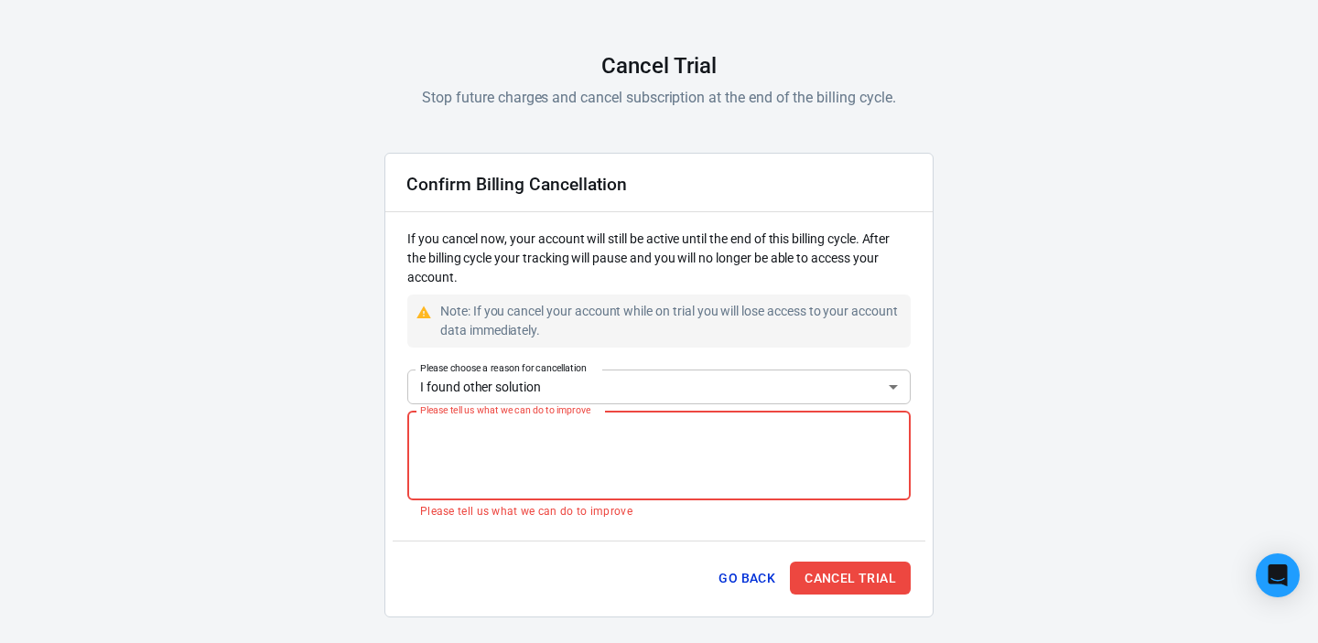
click at [528, 395] on body "AnyTrack Cancel Trial Stop future charges and cancel subscription at the end of…" at bounding box center [659, 283] width 1318 height 758
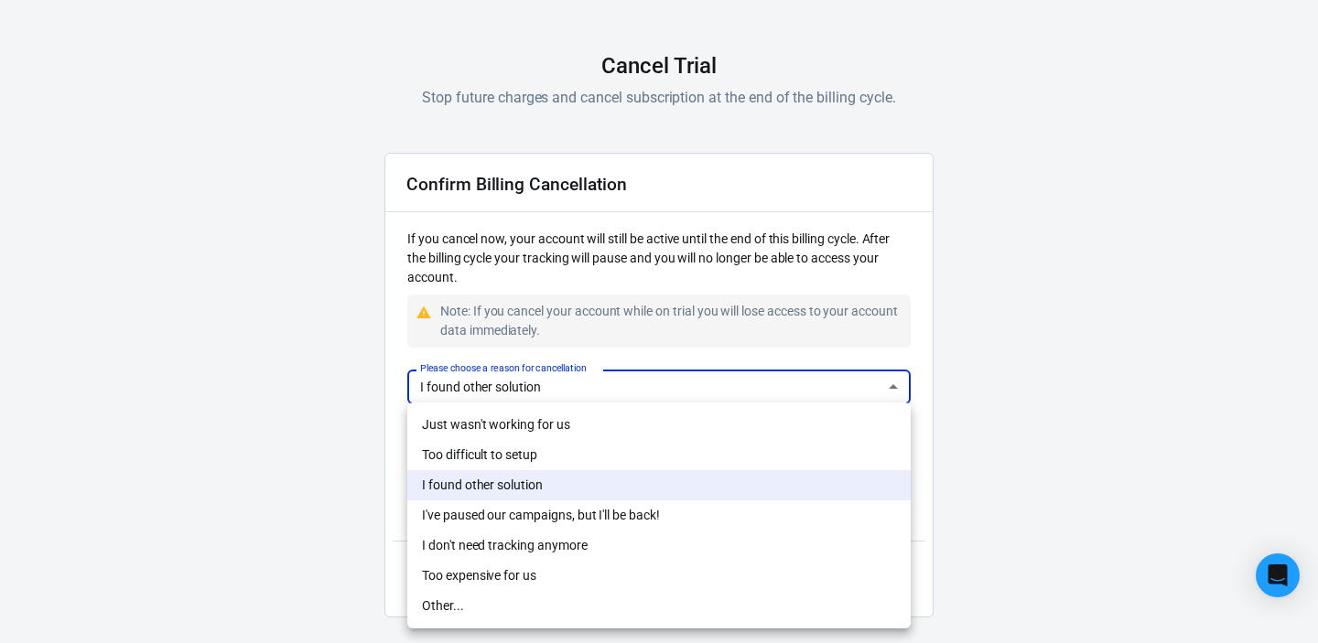
click at [511, 487] on li "I found other solution" at bounding box center [658, 485] width 503 height 30
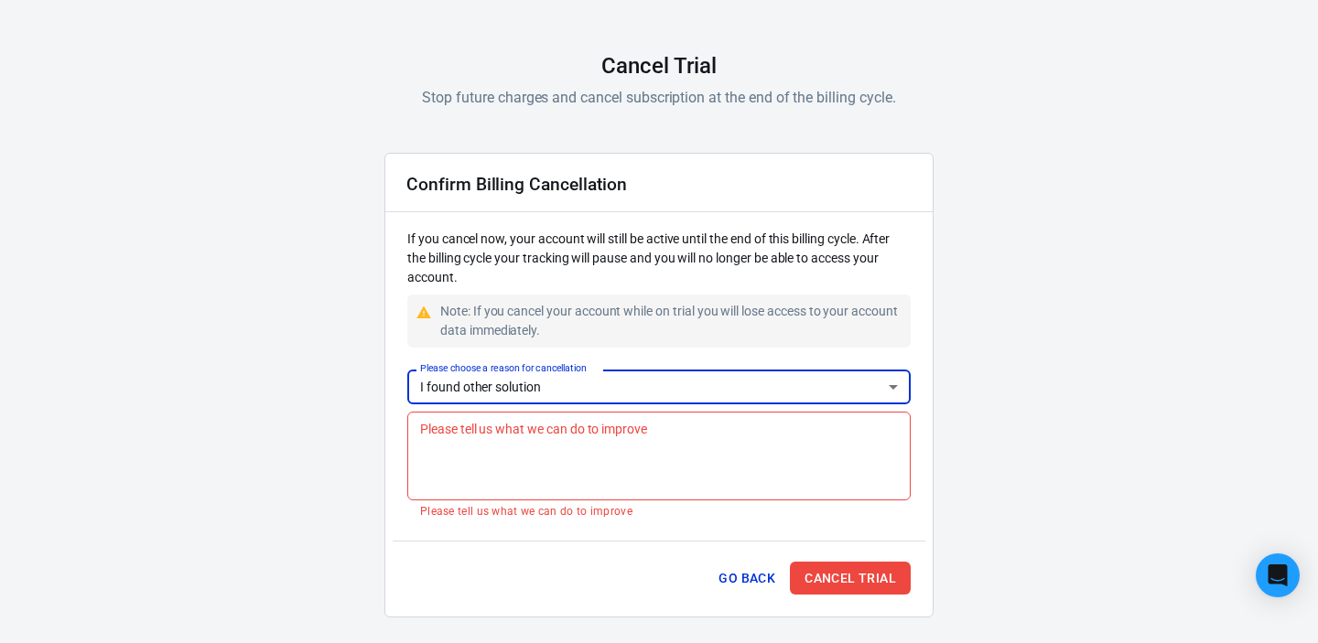
click at [523, 453] on textarea "Please tell us what we can do to improve" at bounding box center [659, 455] width 478 height 73
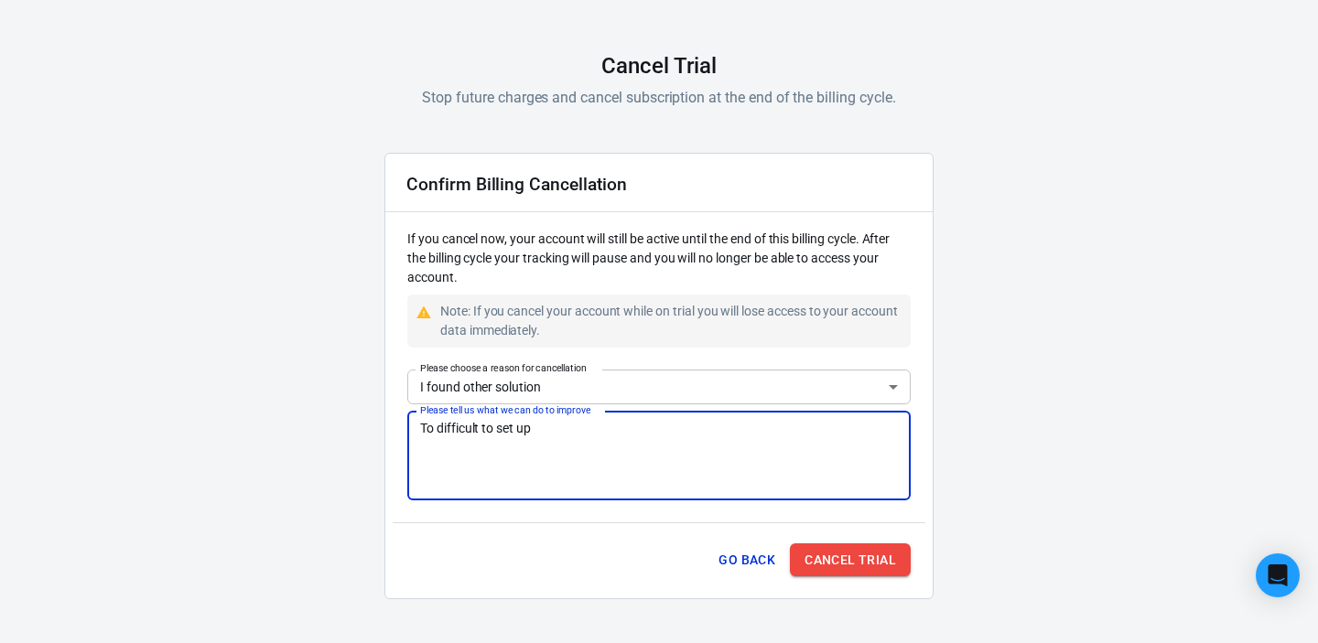
type textarea "To difficult to set up"
click at [813, 560] on button "Cancel Trial" at bounding box center [850, 561] width 121 height 34
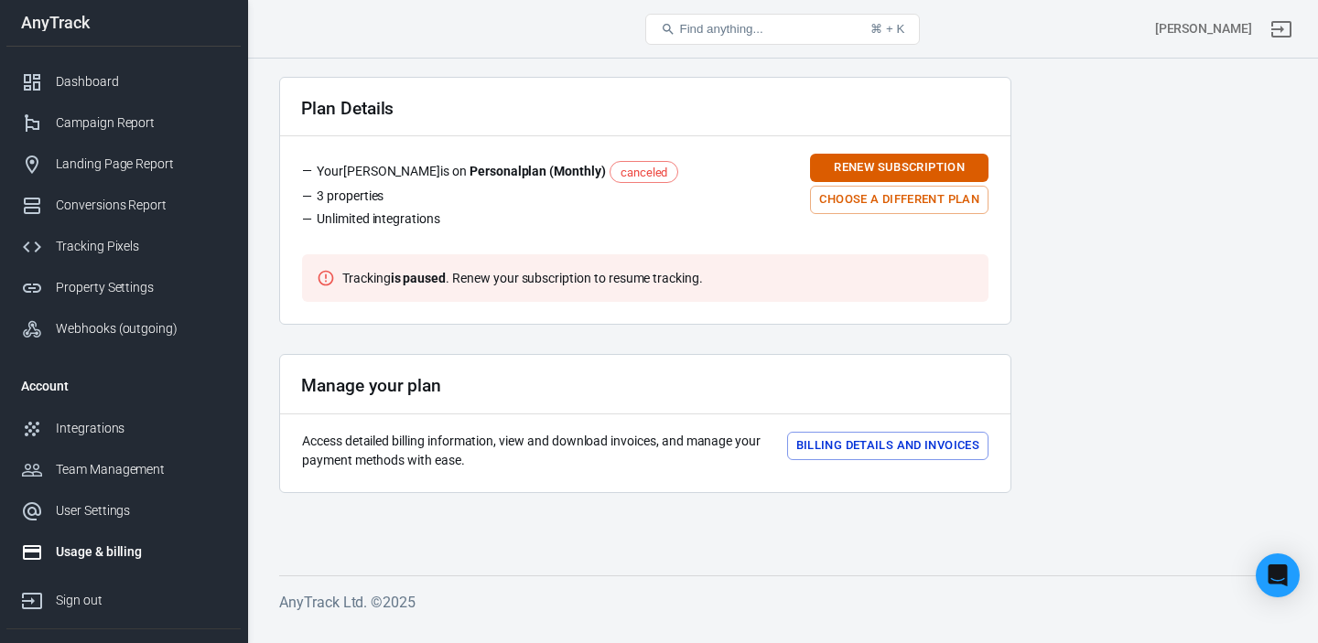
click at [899, 451] on button "Billing details and Invoices" at bounding box center [887, 446] width 201 height 28
click at [102, 328] on div "Webhooks (outgoing)" at bounding box center [141, 328] width 170 height 19
click at [1273, 30] on icon "Sign out" at bounding box center [1281, 29] width 22 height 22
